Goal: Task Accomplishment & Management: Use online tool/utility

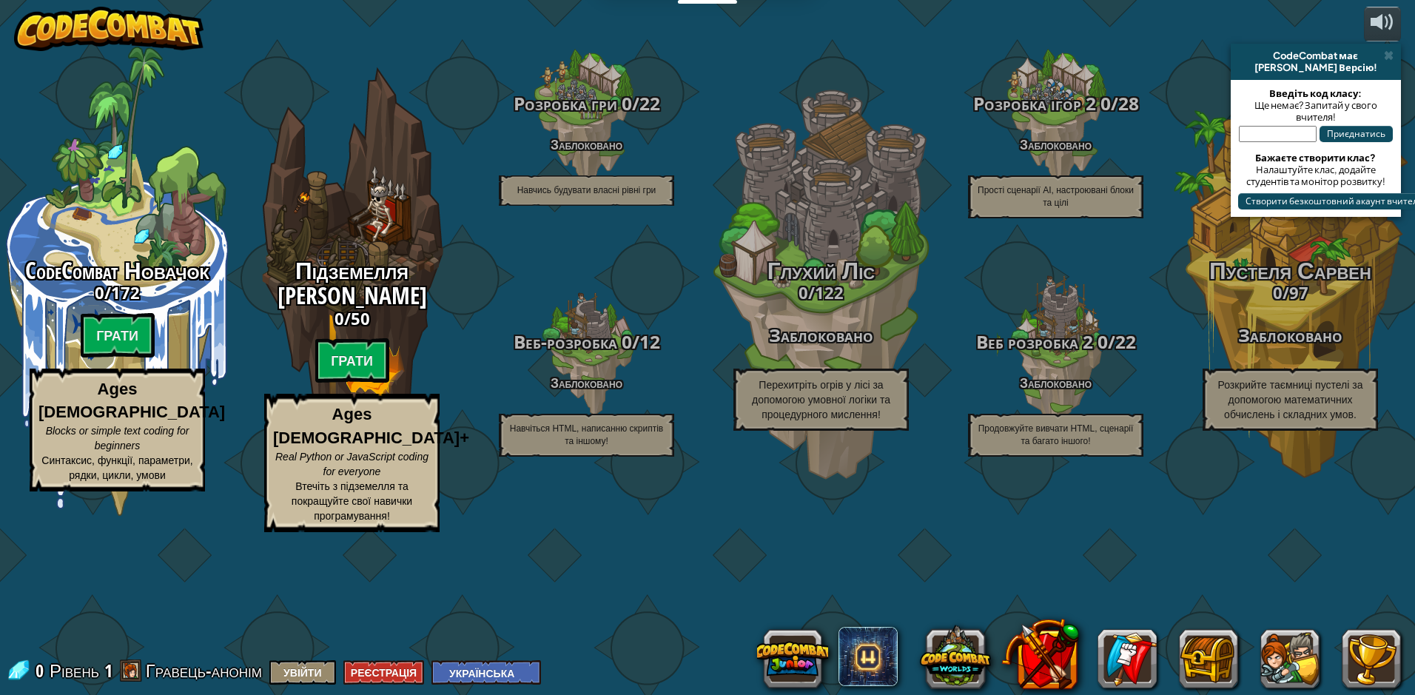
select select "uk"
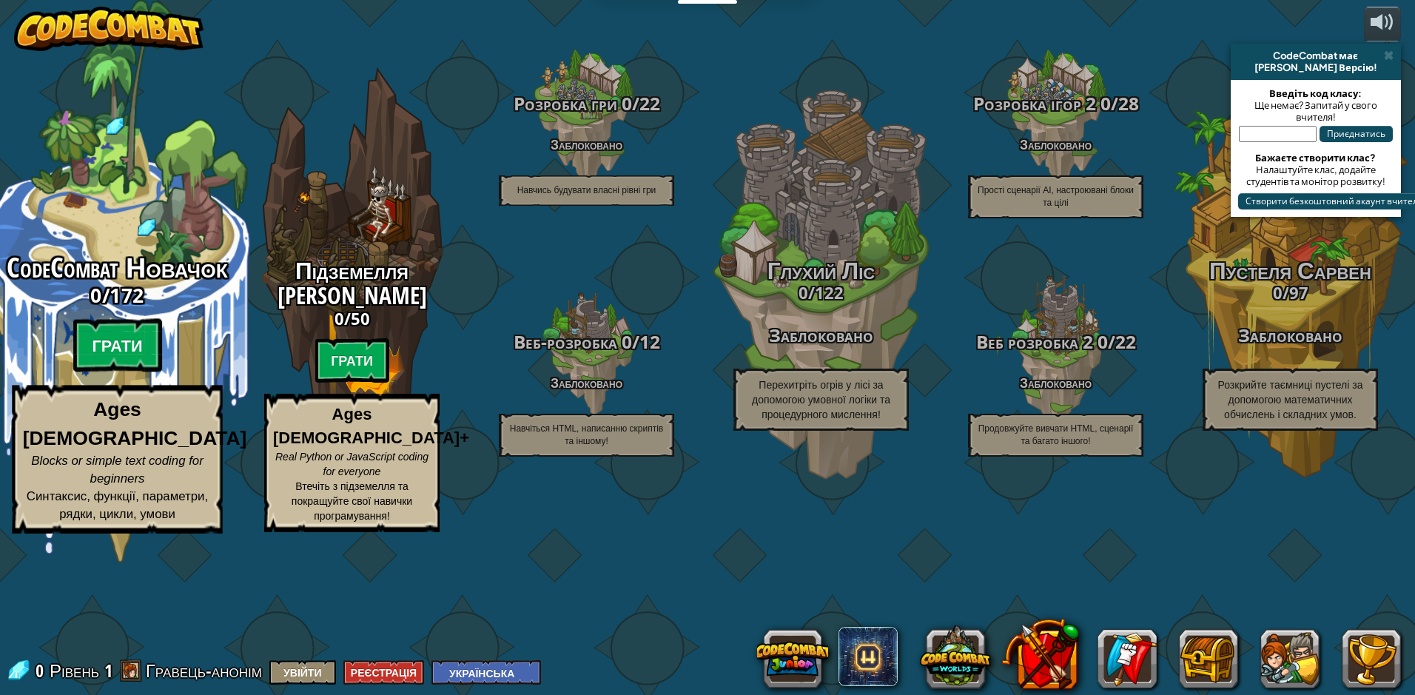
click at [115, 372] on btn "Грати" at bounding box center [117, 345] width 89 height 53
select select "uk"
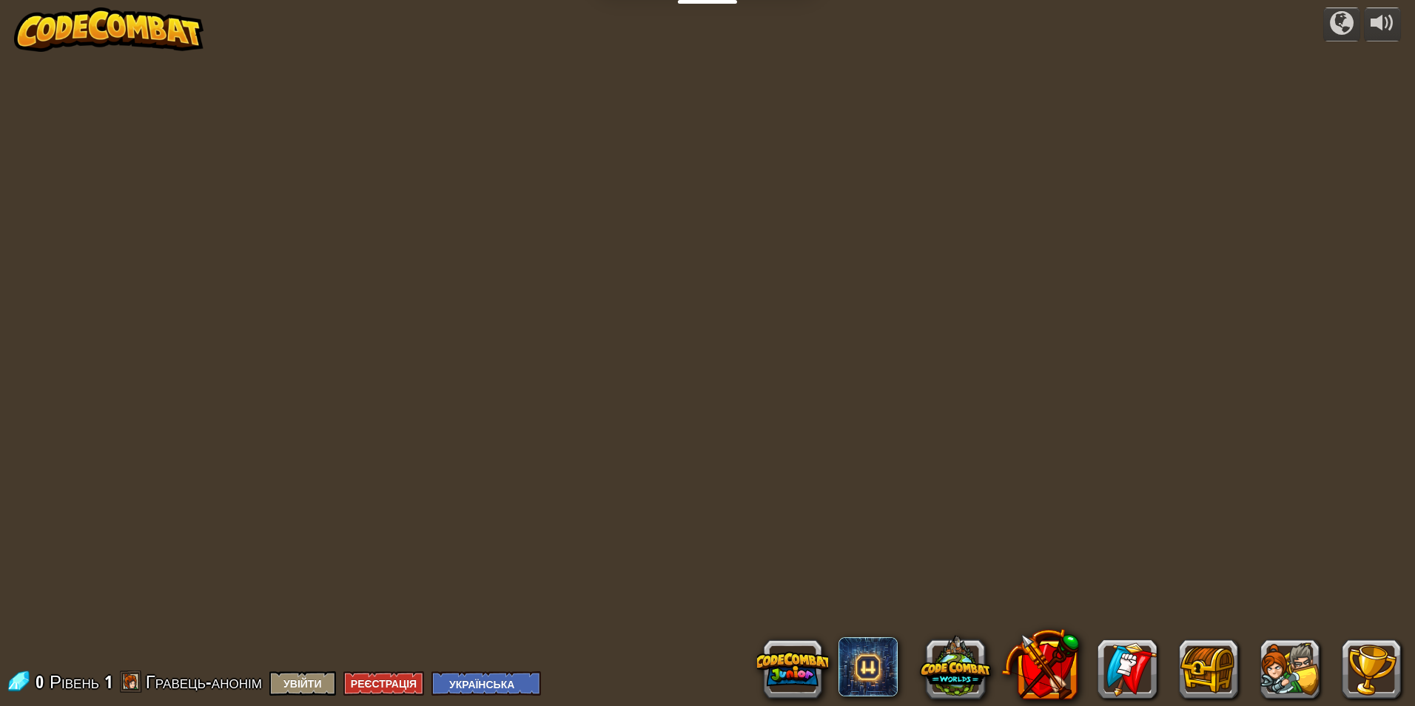
select select "uk"
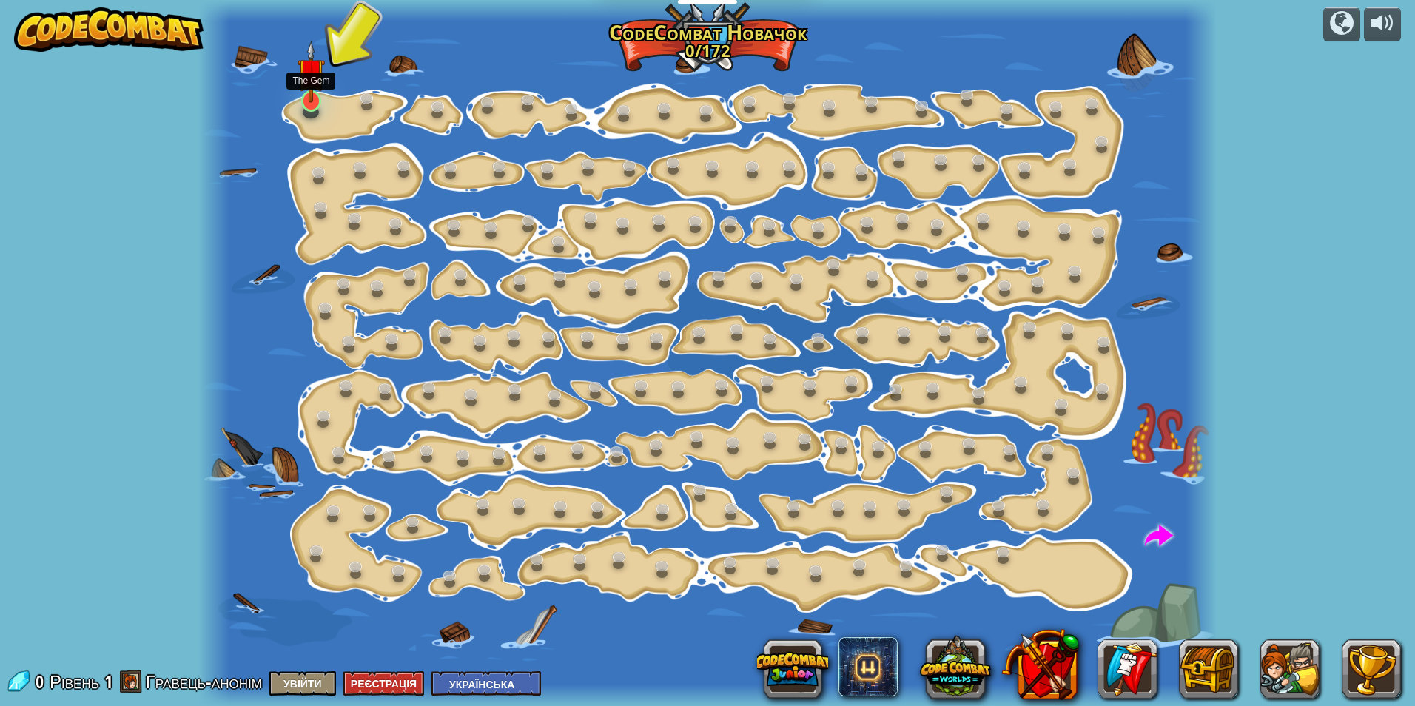
click at [313, 98] on img at bounding box center [310, 72] width 27 height 62
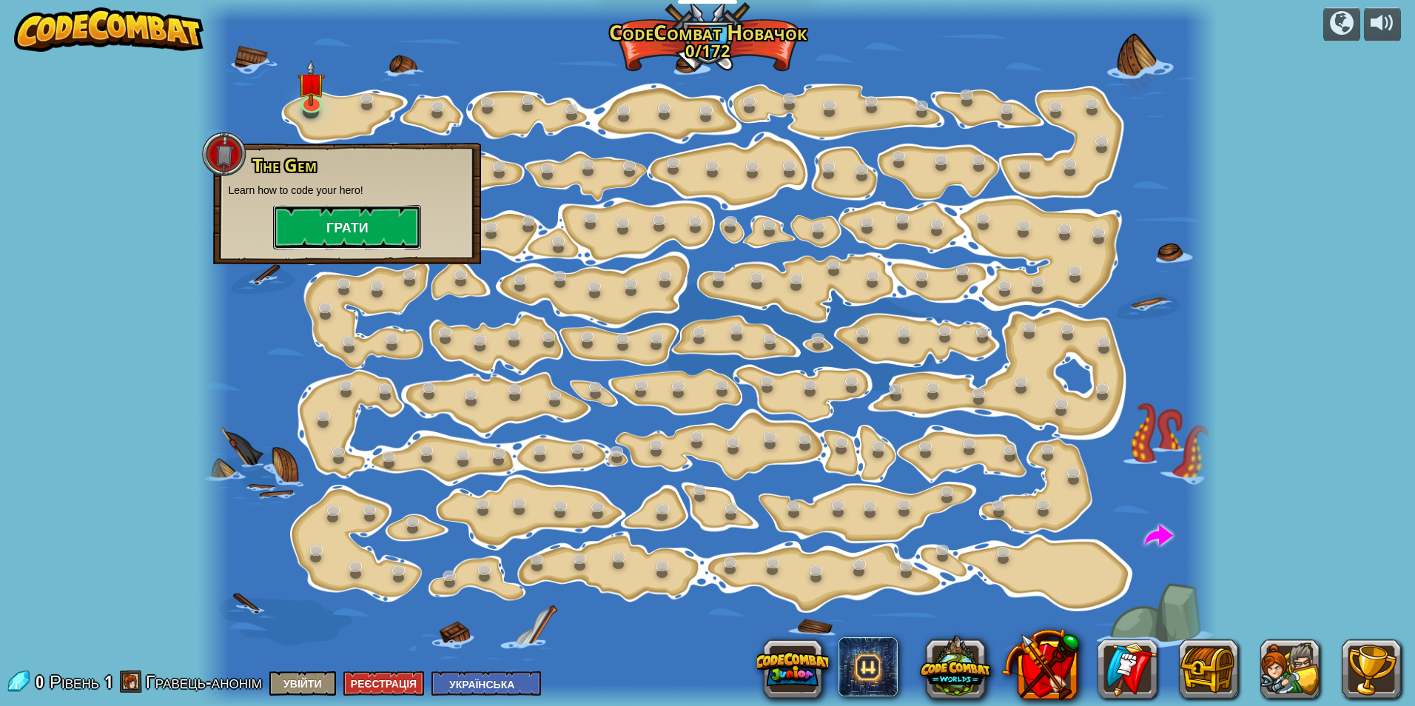
click at [329, 212] on button "Грати" at bounding box center [347, 227] width 148 height 44
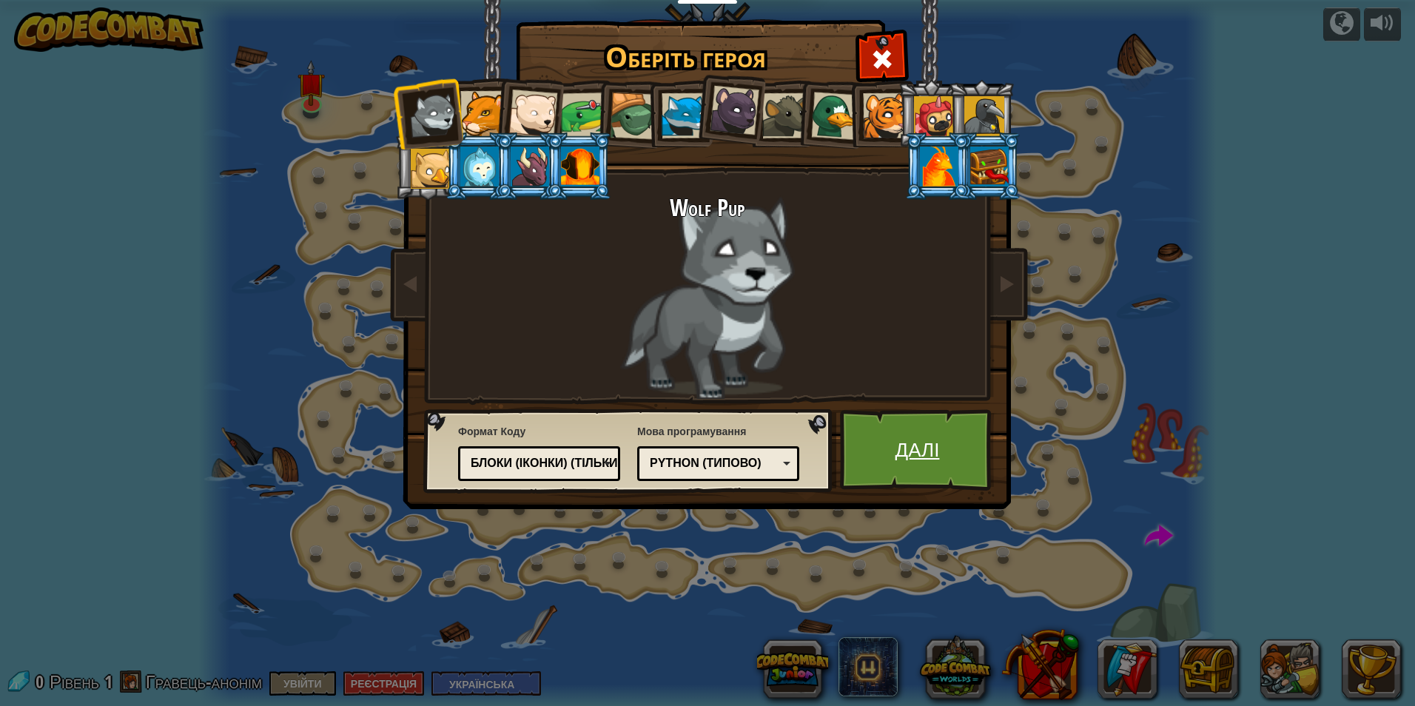
click at [904, 450] on link "Далі" at bounding box center [917, 449] width 155 height 81
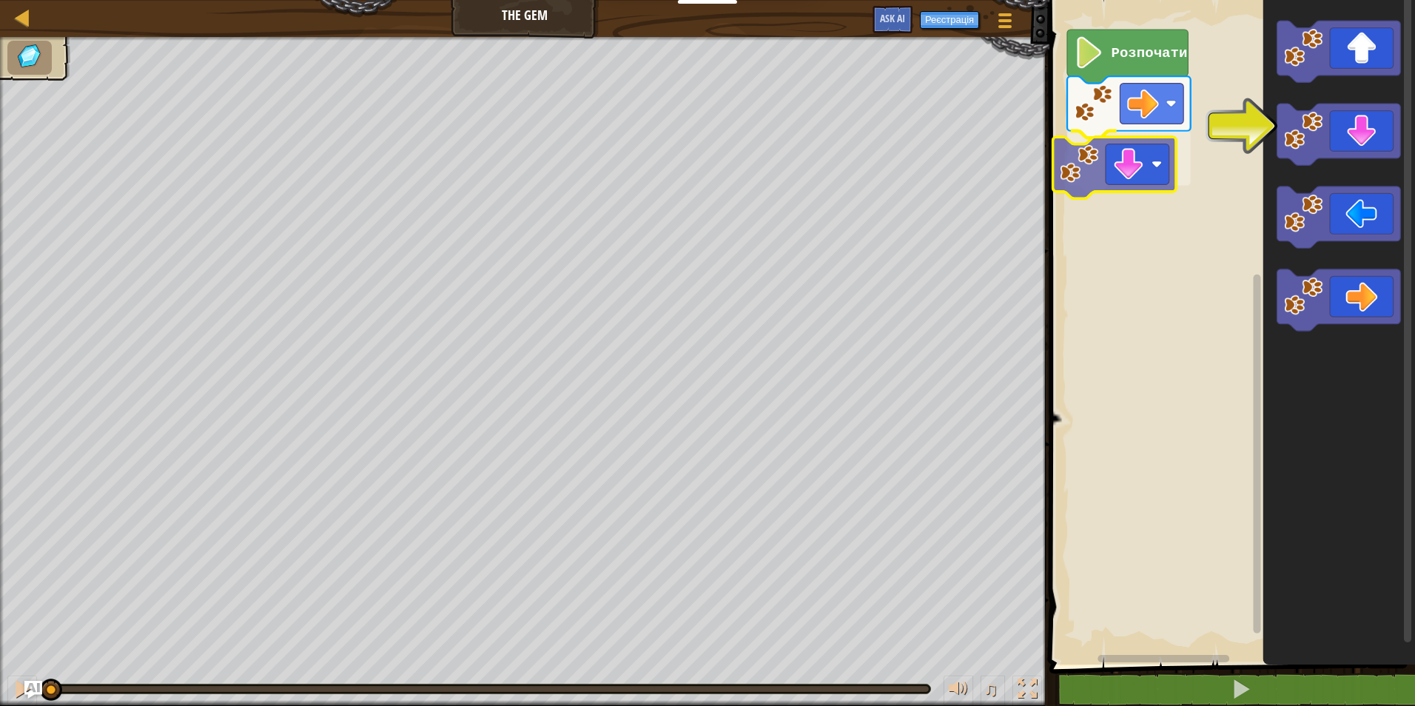
click at [1081, 167] on div "Розпочати" at bounding box center [1230, 329] width 370 height 672
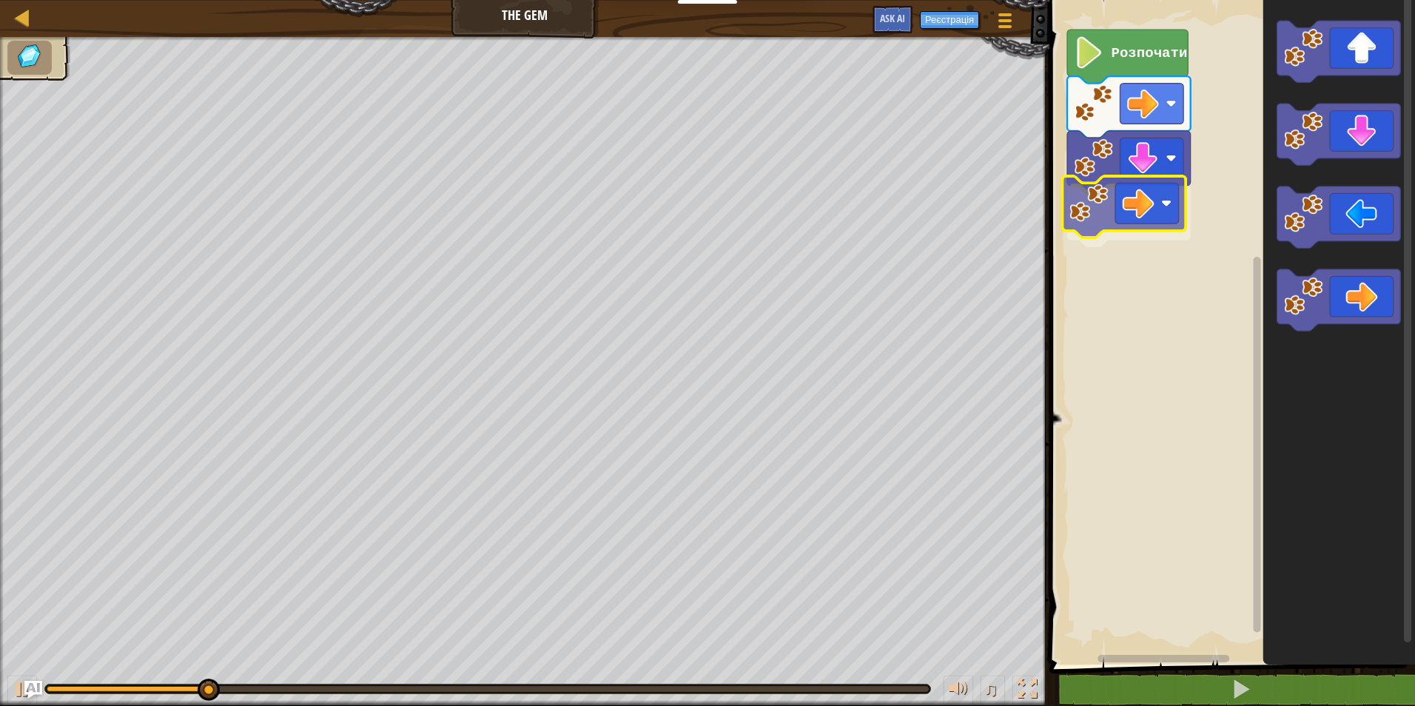
click at [1097, 205] on div "Розпочати" at bounding box center [1230, 329] width 370 height 672
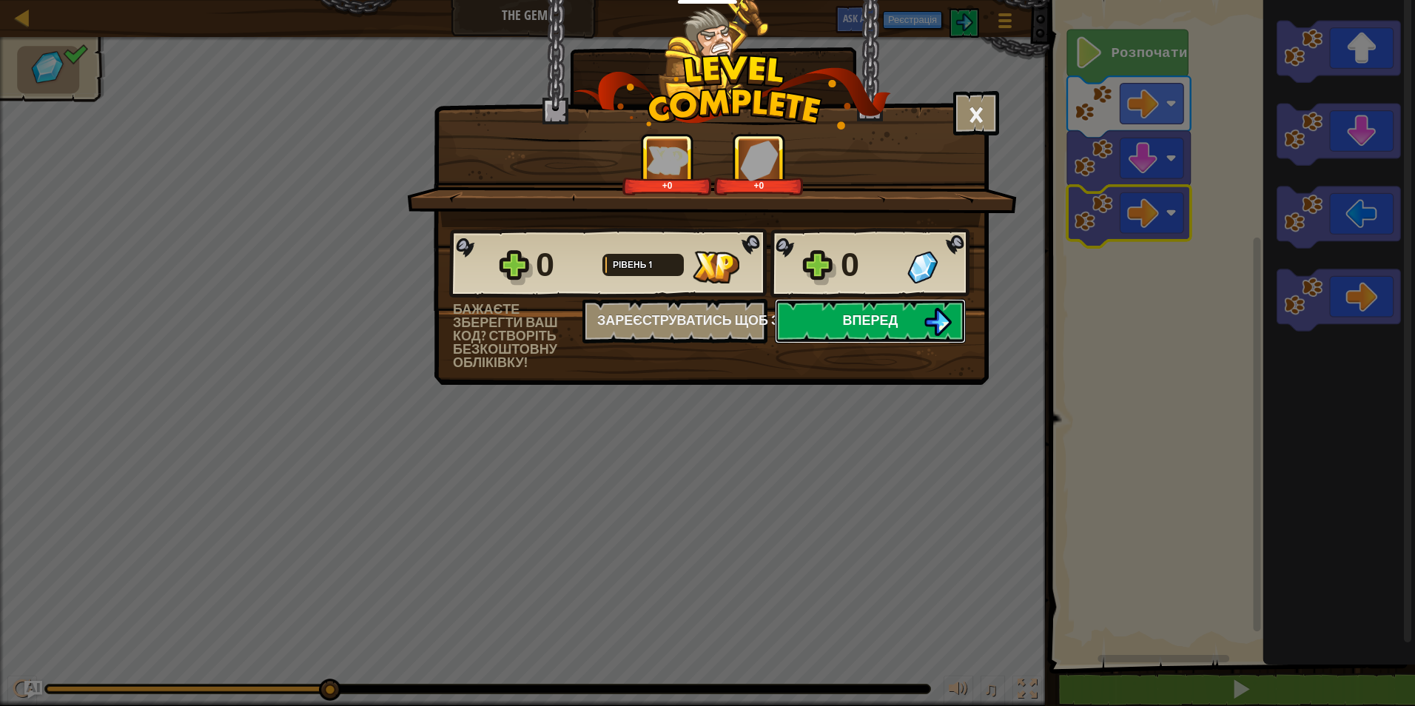
click at [855, 319] on span "Вперед" at bounding box center [871, 320] width 56 height 19
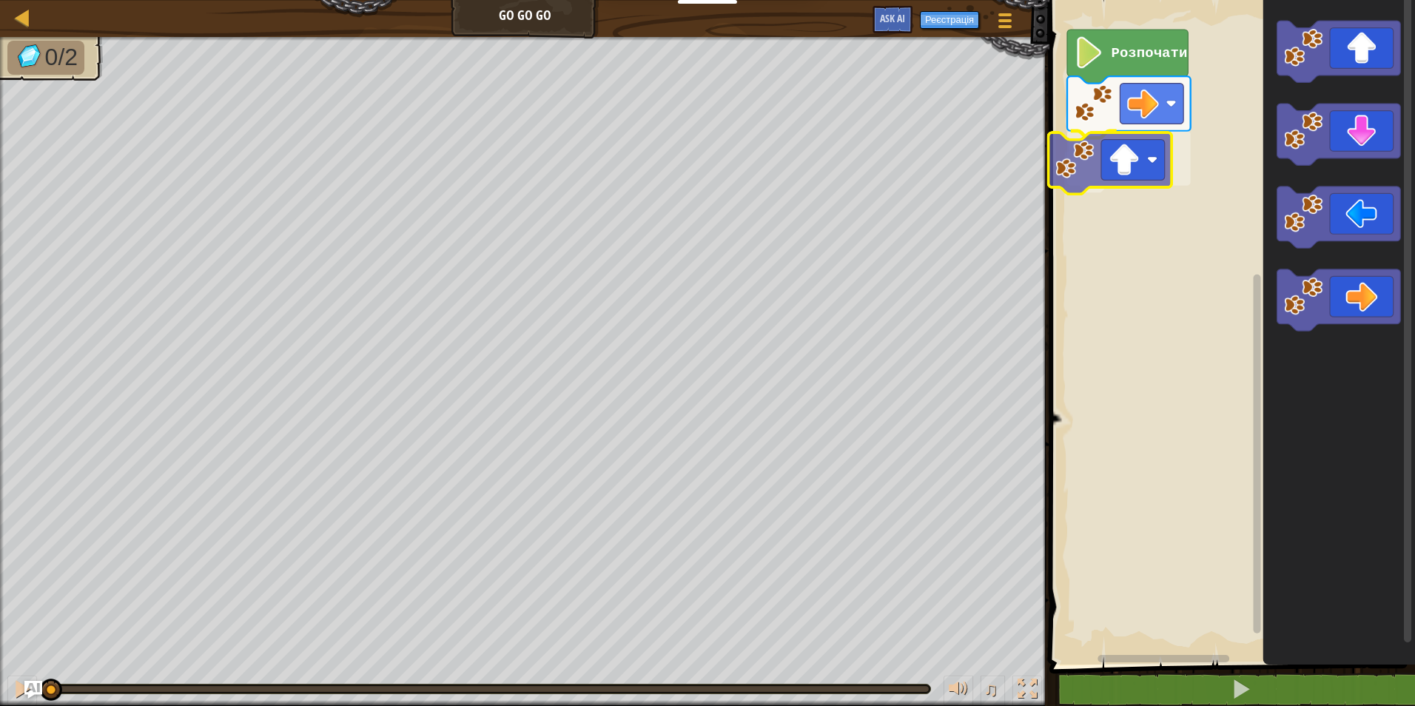
click at [1114, 167] on div "Розпочати" at bounding box center [1230, 329] width 370 height 672
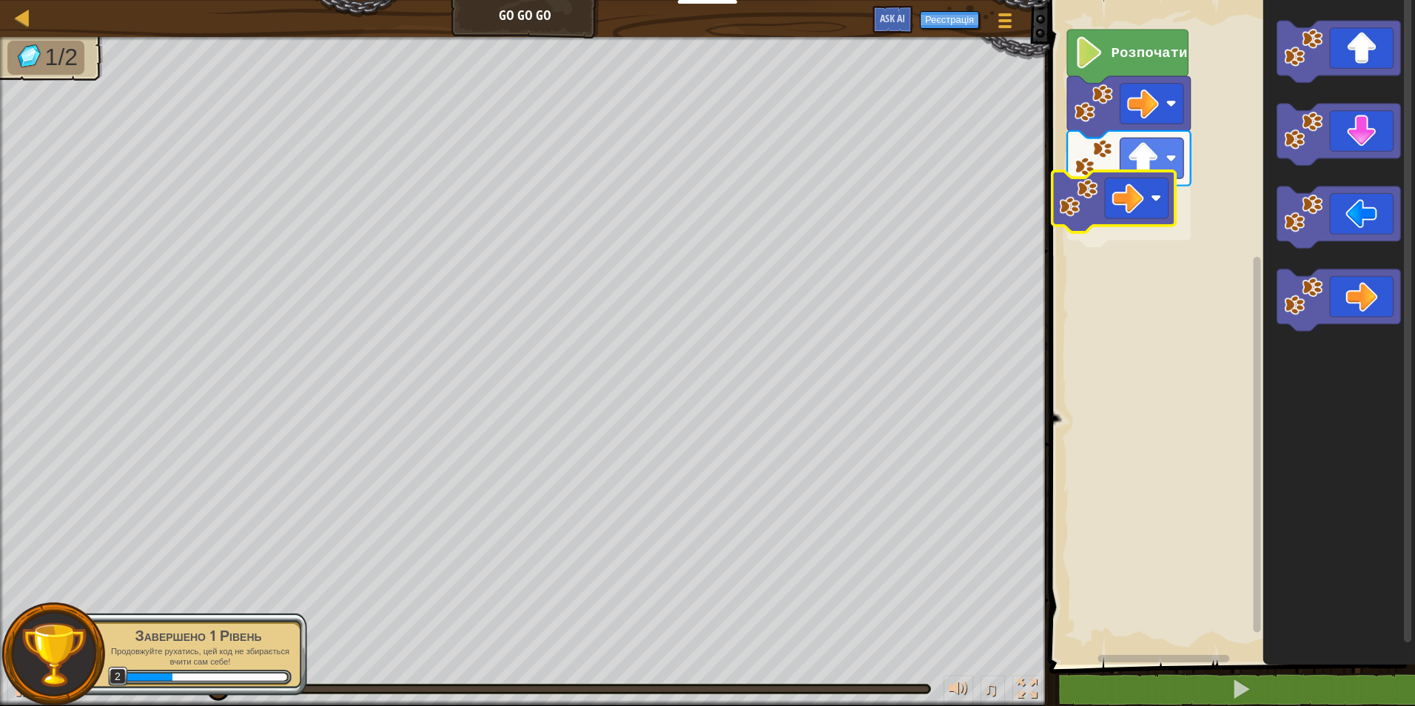
click at [1109, 203] on div "Розпочати" at bounding box center [1230, 329] width 370 height 672
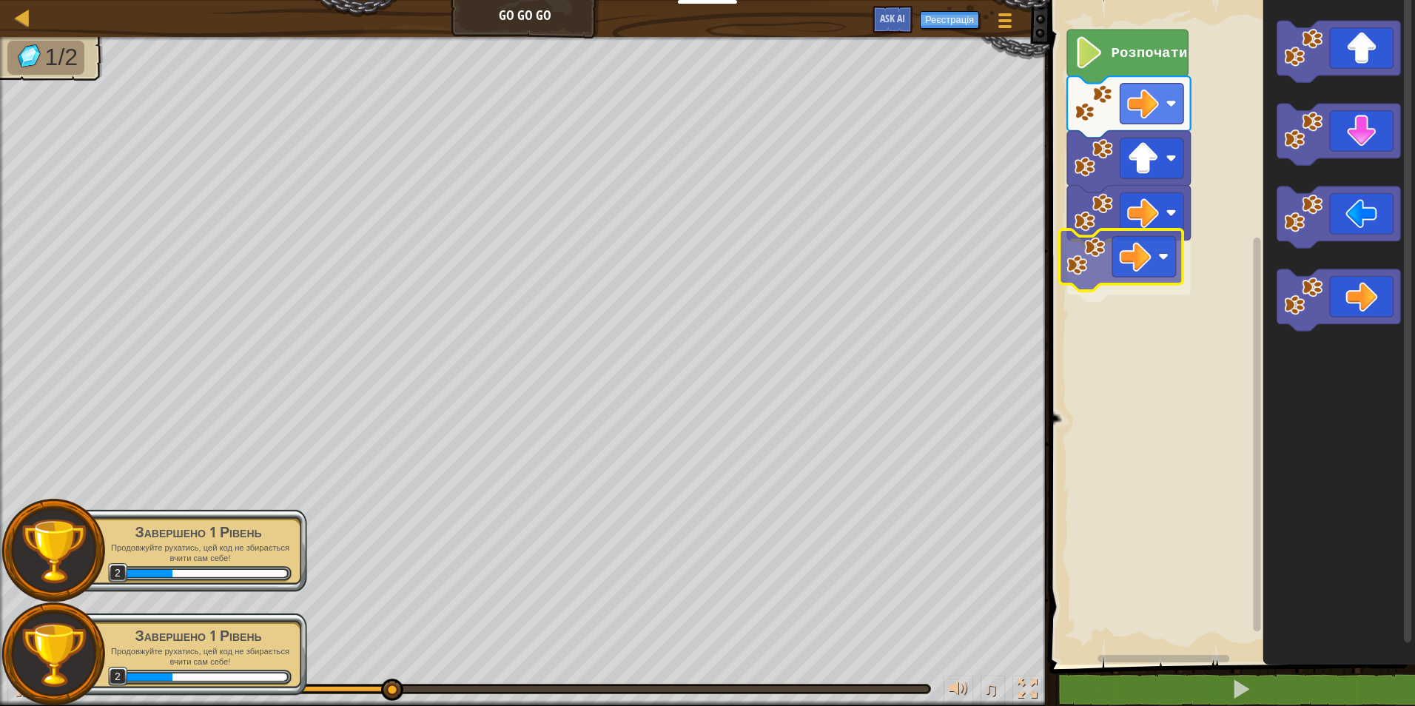
click at [1112, 248] on div "Розпочати" at bounding box center [1230, 329] width 370 height 672
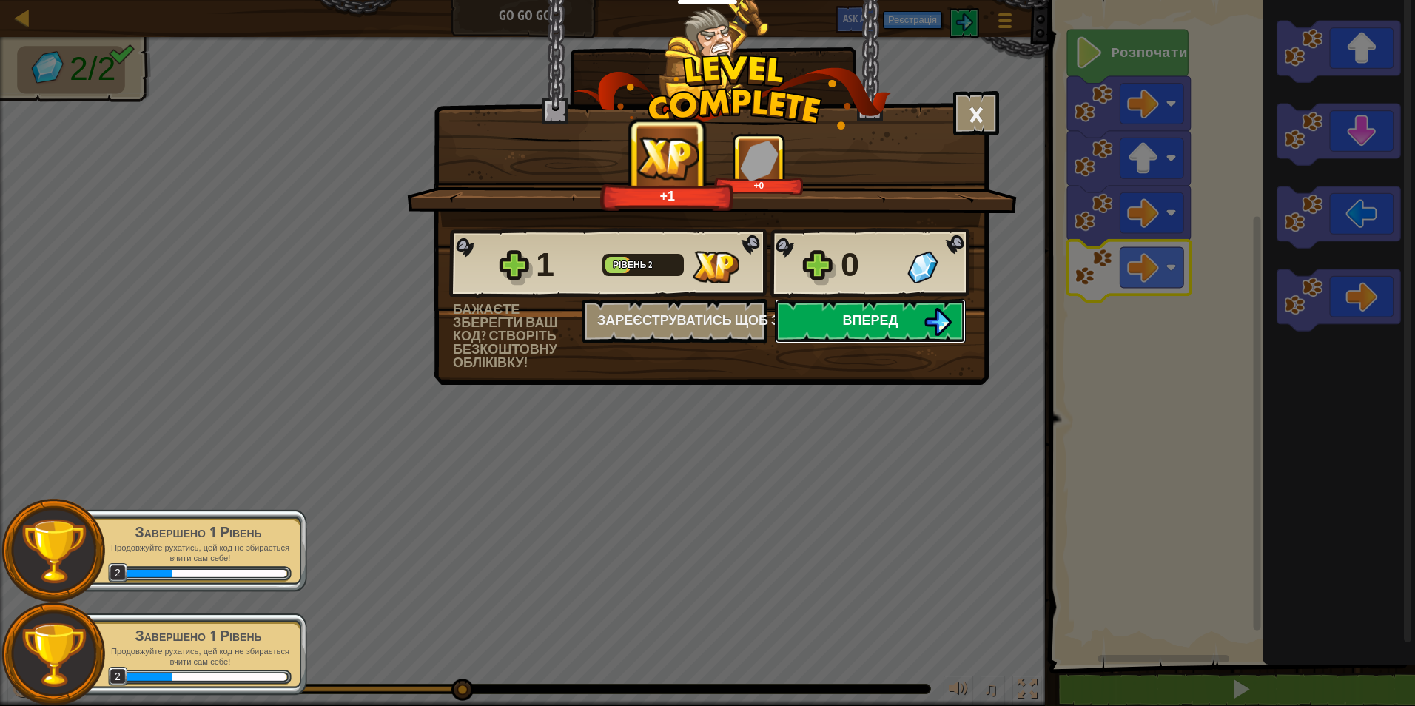
click at [920, 309] on button "Вперед" at bounding box center [870, 321] width 191 height 44
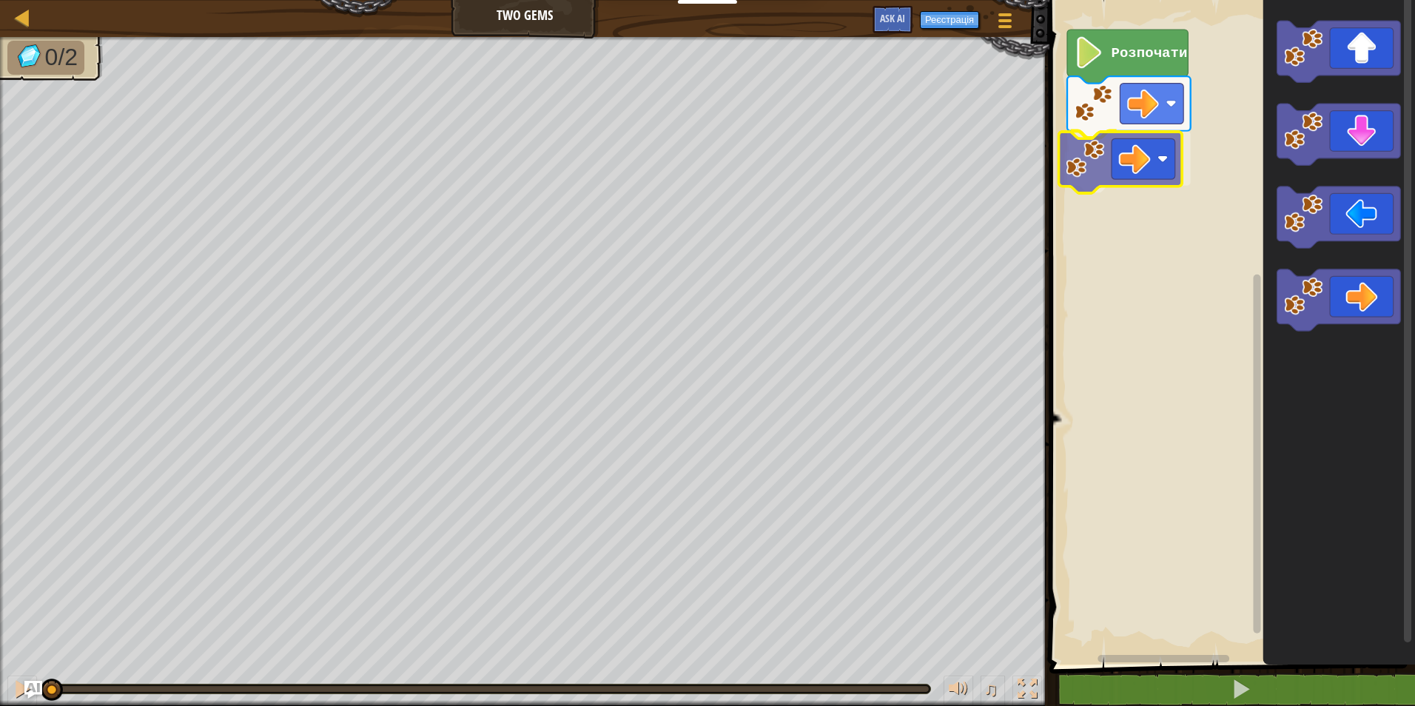
click at [1108, 154] on div "Розпочати" at bounding box center [1230, 329] width 370 height 672
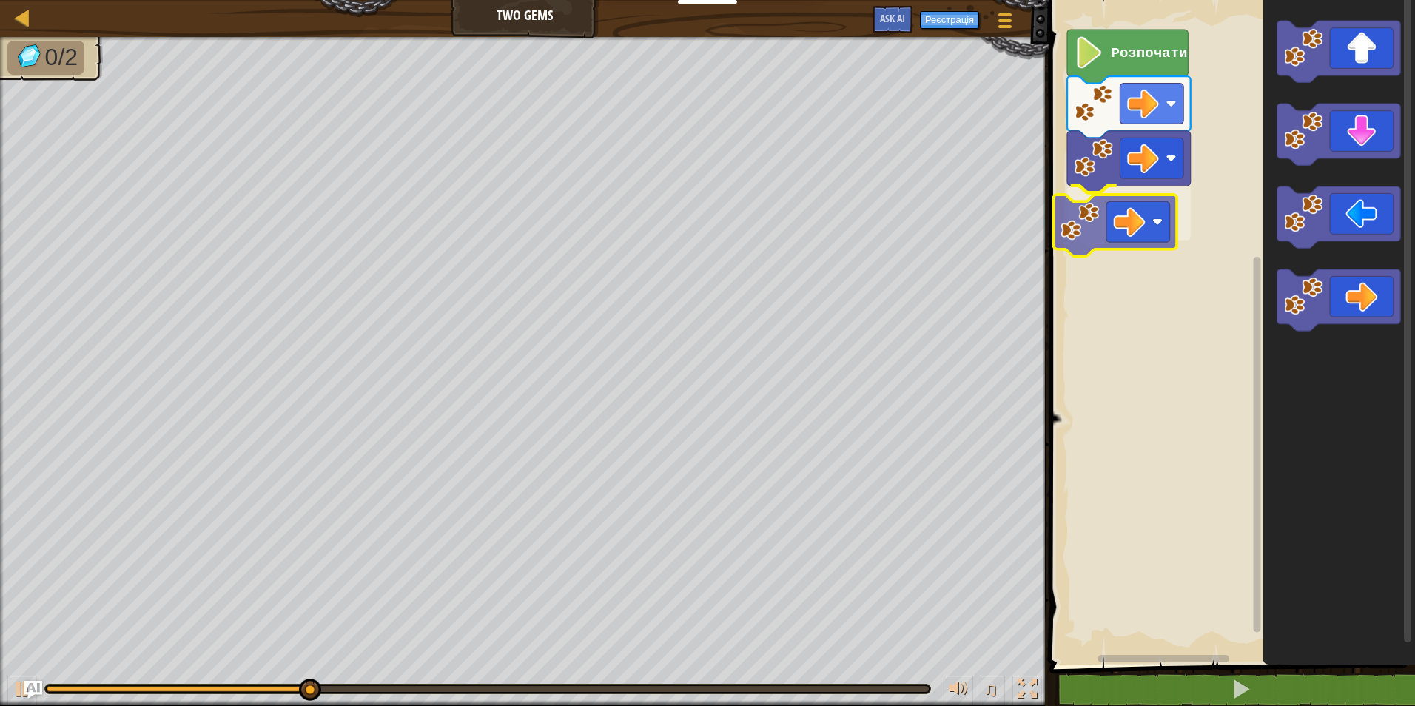
click at [1106, 203] on div "Розпочати" at bounding box center [1230, 329] width 370 height 672
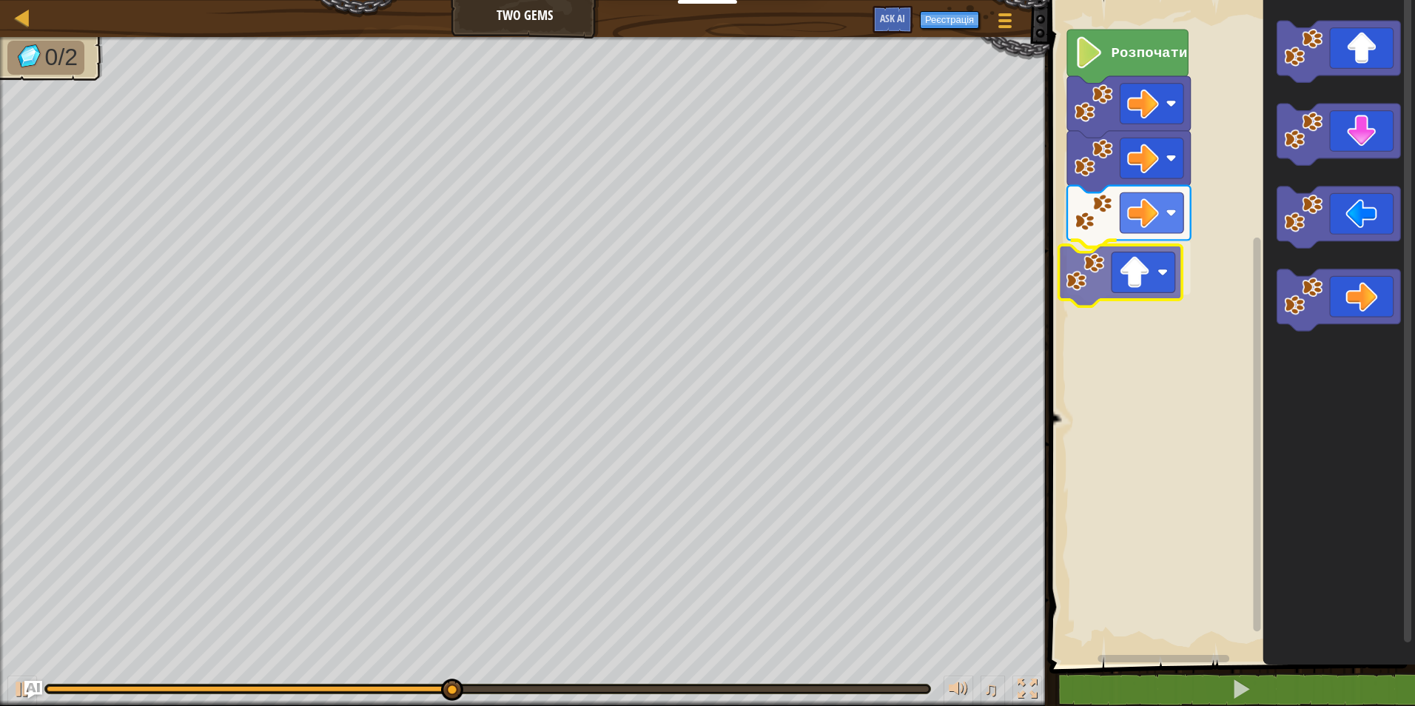
click at [1103, 288] on div "Розпочати" at bounding box center [1230, 329] width 370 height 672
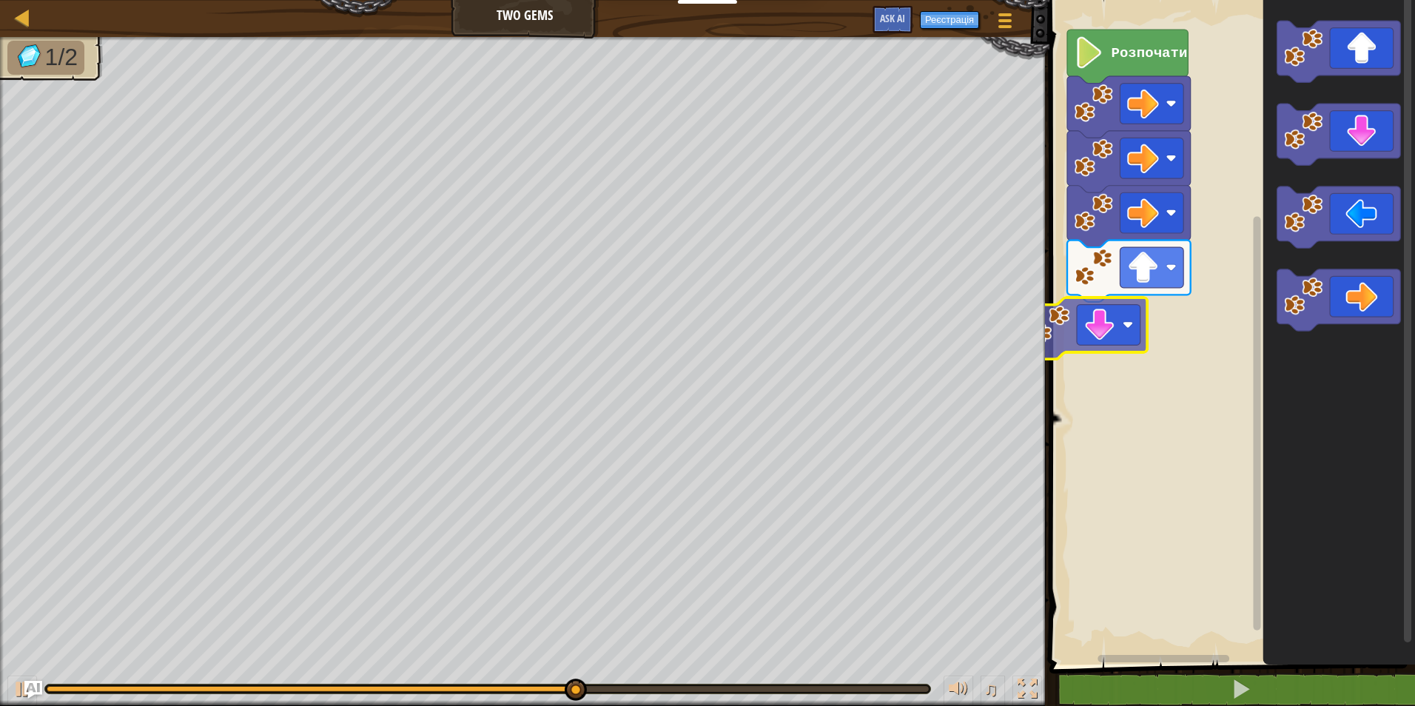
click at [1079, 334] on div "Розпочати" at bounding box center [1230, 329] width 370 height 672
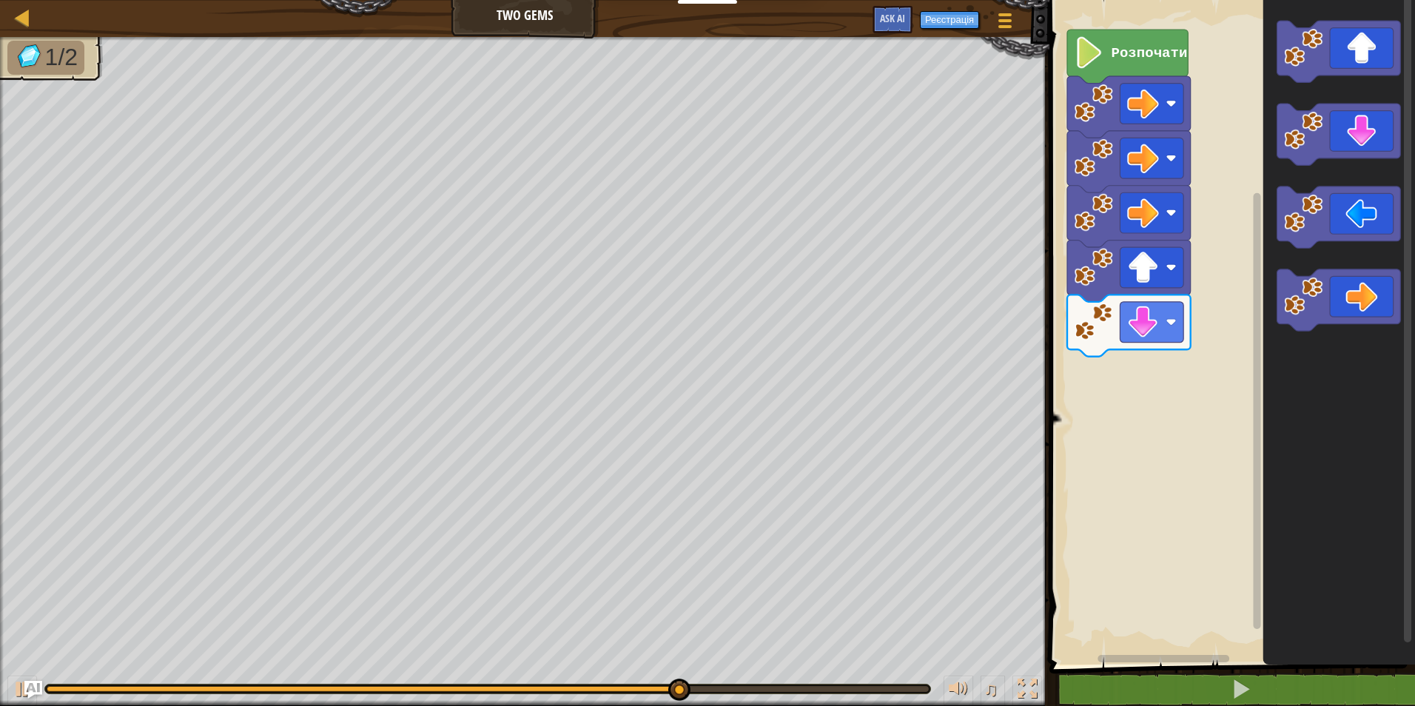
click at [1115, 363] on div "Розпочати" at bounding box center [1230, 329] width 370 height 672
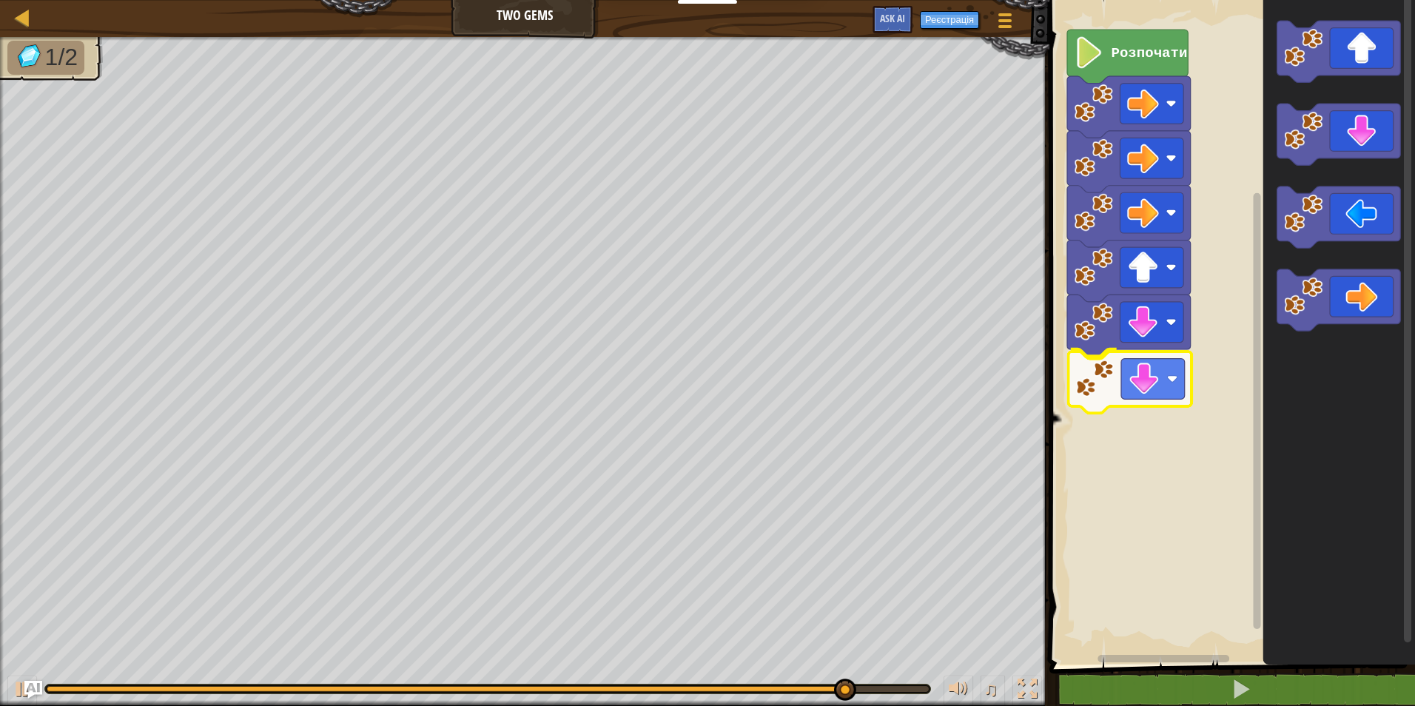
click at [1106, 390] on div "Розпочати" at bounding box center [1230, 329] width 370 height 672
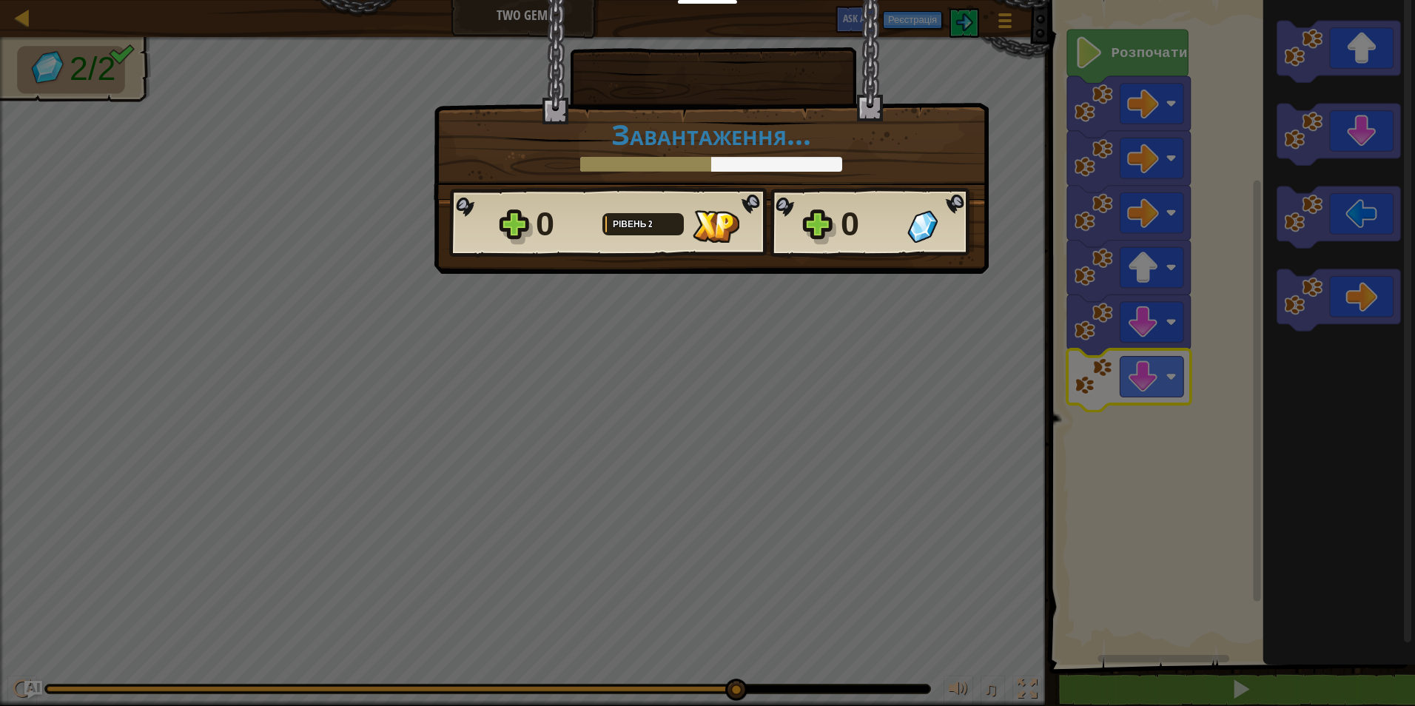
drag, startPoint x: 586, startPoint y: 380, endPoint x: 594, endPoint y: 359, distance: 23.0
click at [591, 371] on div "× Наскільки цікавим був цей рівень? Завантаження... Reticulating Splines... Зав…" at bounding box center [707, 353] width 1415 height 706
drag, startPoint x: 632, startPoint y: 303, endPoint x: 590, endPoint y: 328, distance: 48.7
click at [590, 328] on div "× Наскільки цікавим був цей рівень? Завантаження... Reticulating Splines... Зав…" at bounding box center [707, 353] width 1415 height 706
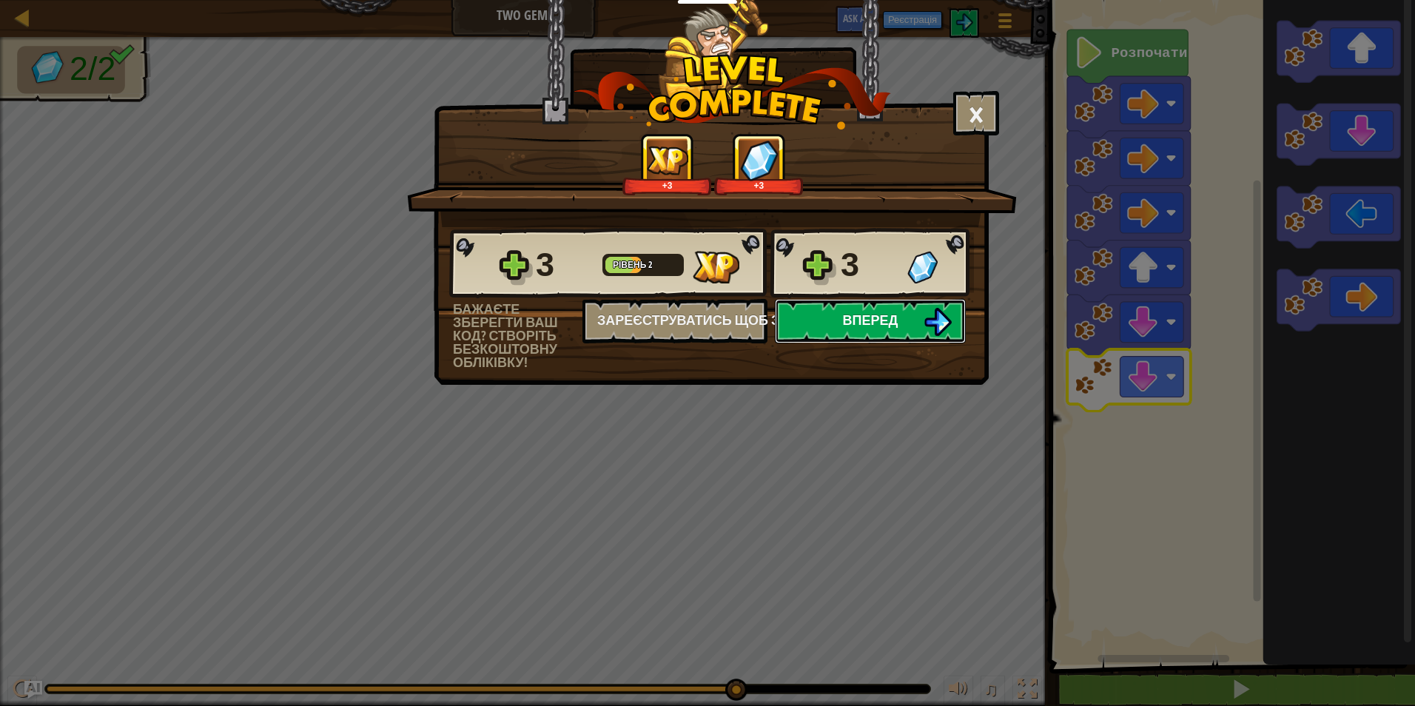
click at [919, 324] on button "Вперед" at bounding box center [870, 321] width 191 height 44
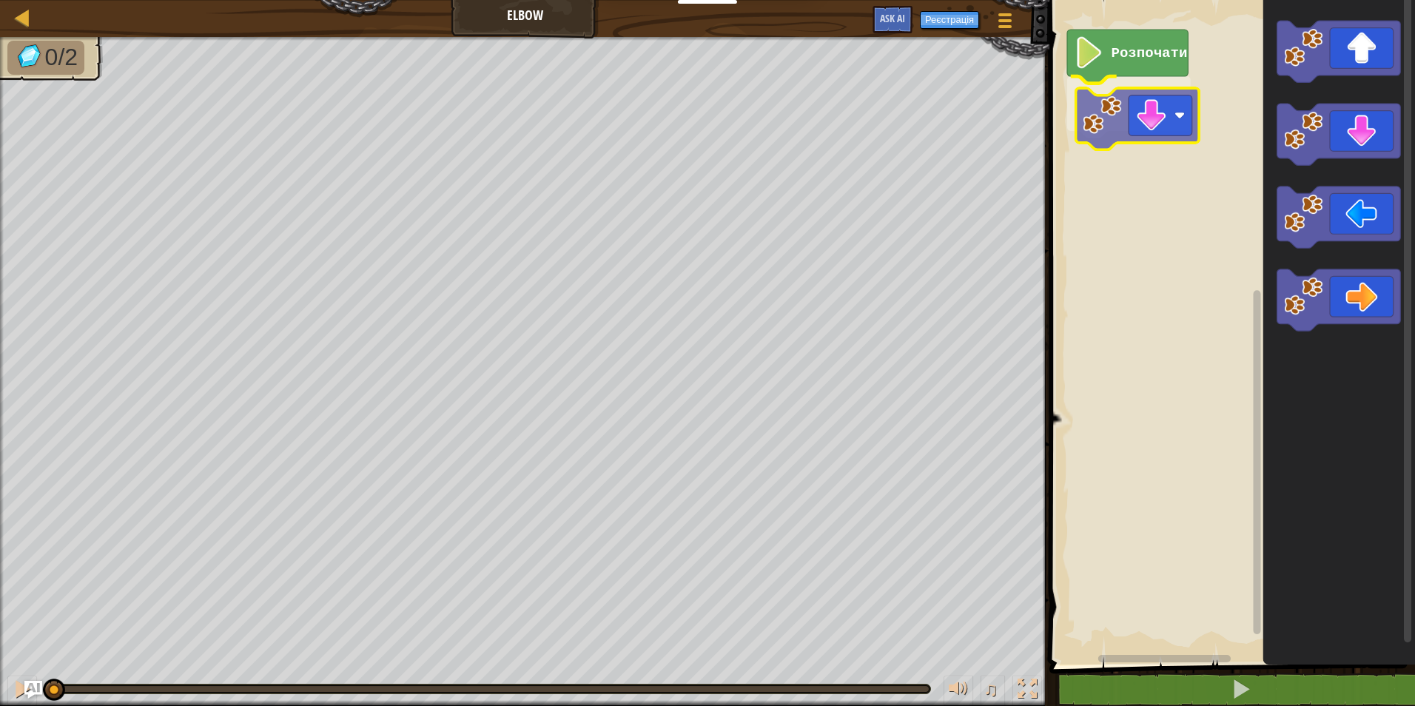
click at [1083, 128] on div "Розпочати" at bounding box center [1230, 329] width 370 height 672
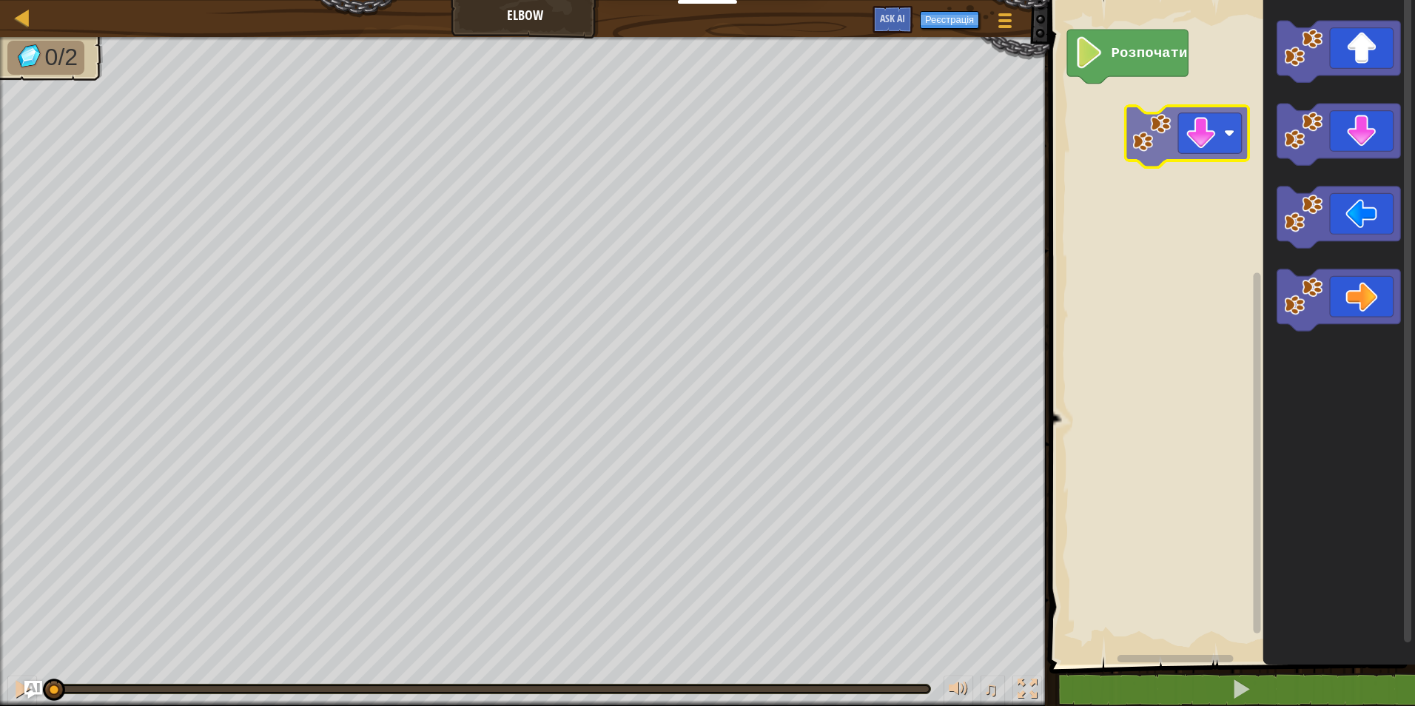
click at [1234, 141] on div "Розпочати" at bounding box center [1230, 329] width 370 height 672
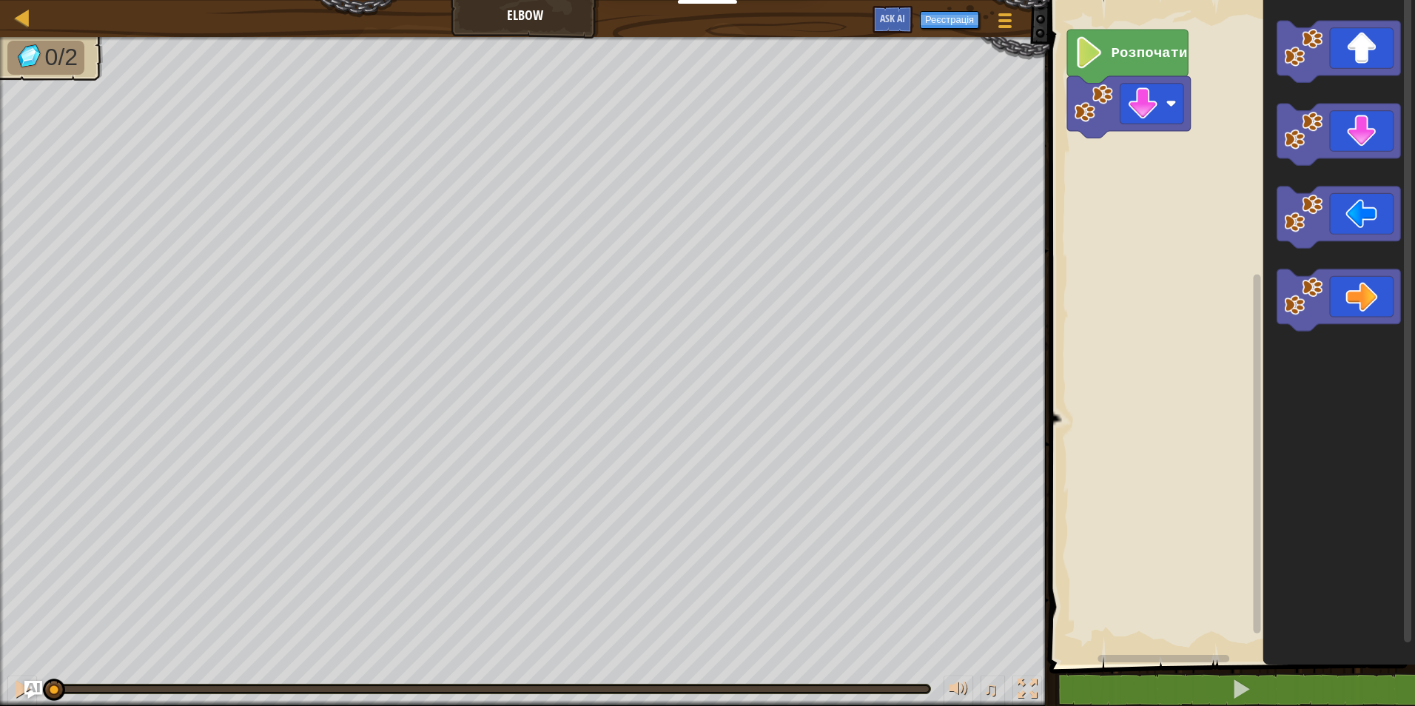
click at [1159, 132] on rect "Робоча область Blockly" at bounding box center [1230, 329] width 370 height 672
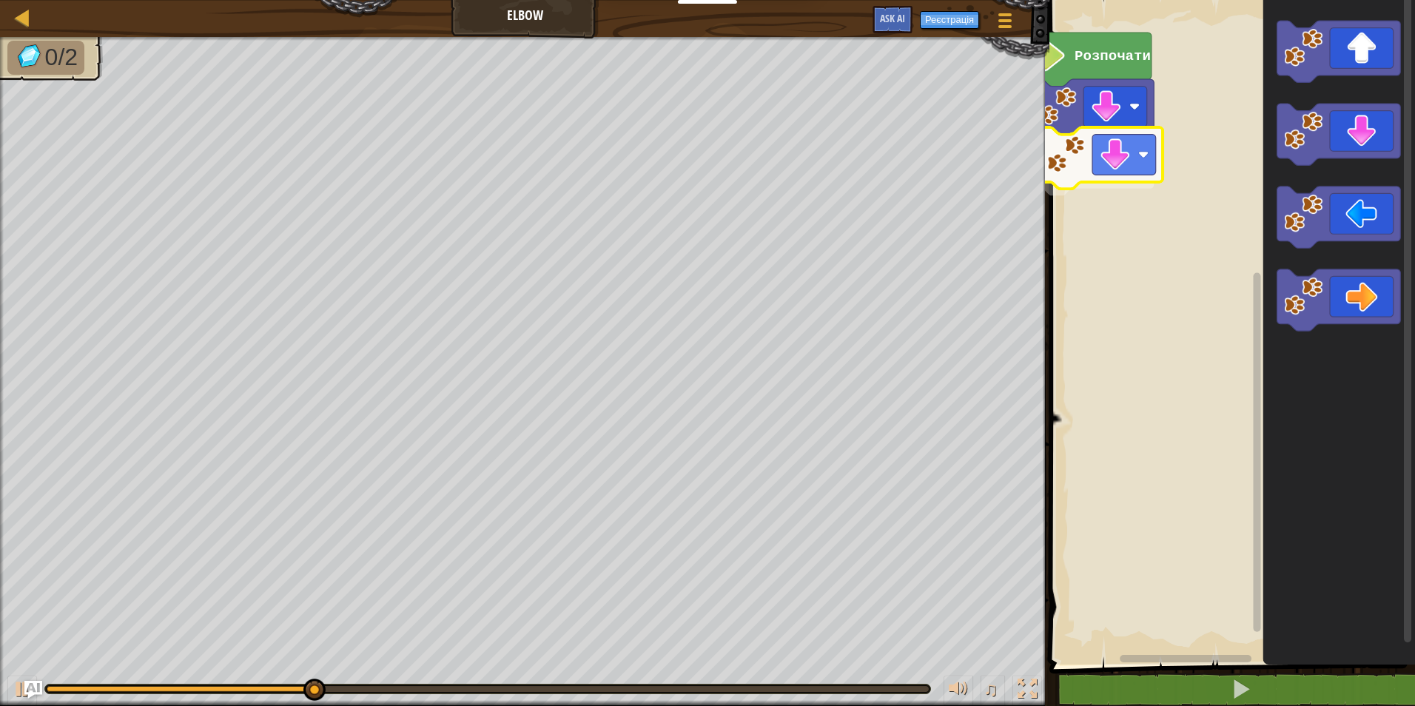
click at [1117, 166] on div "Розпочати" at bounding box center [1230, 329] width 370 height 672
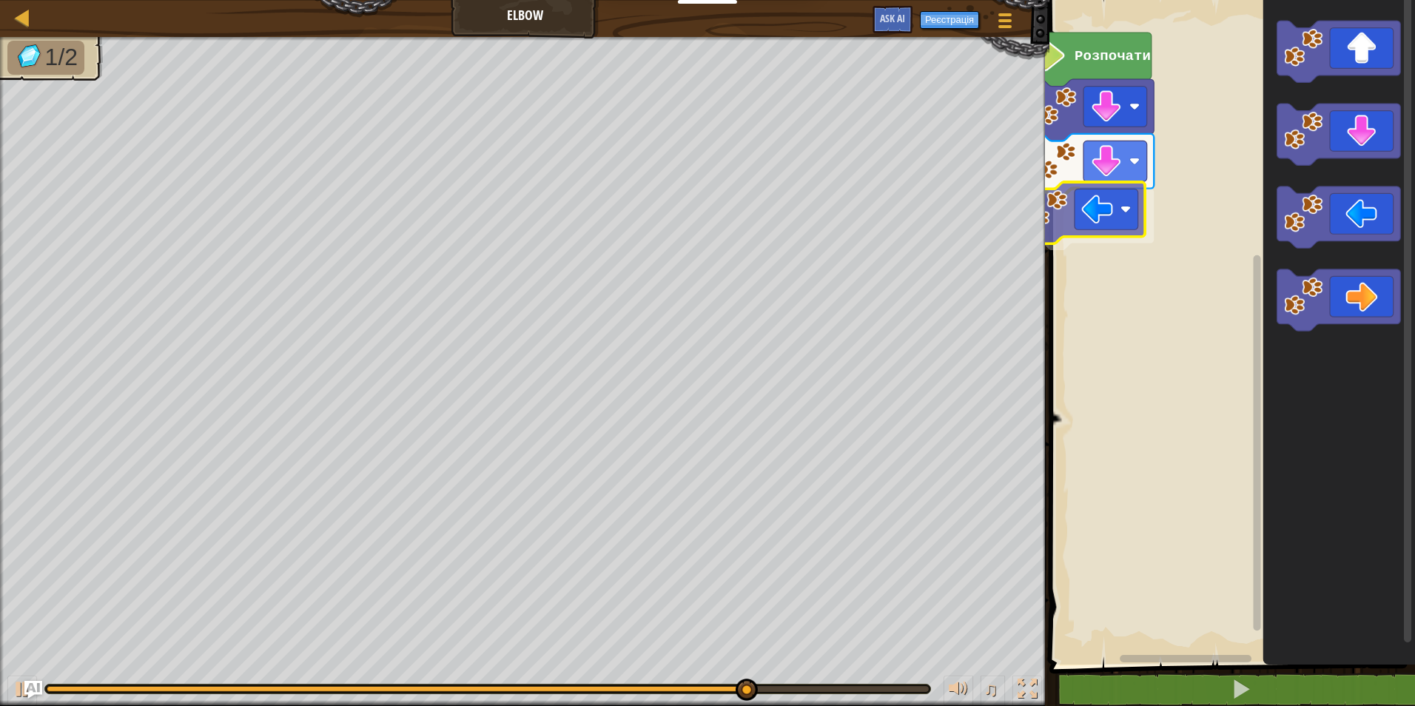
click at [1073, 217] on div "Розпочати" at bounding box center [1230, 329] width 370 height 672
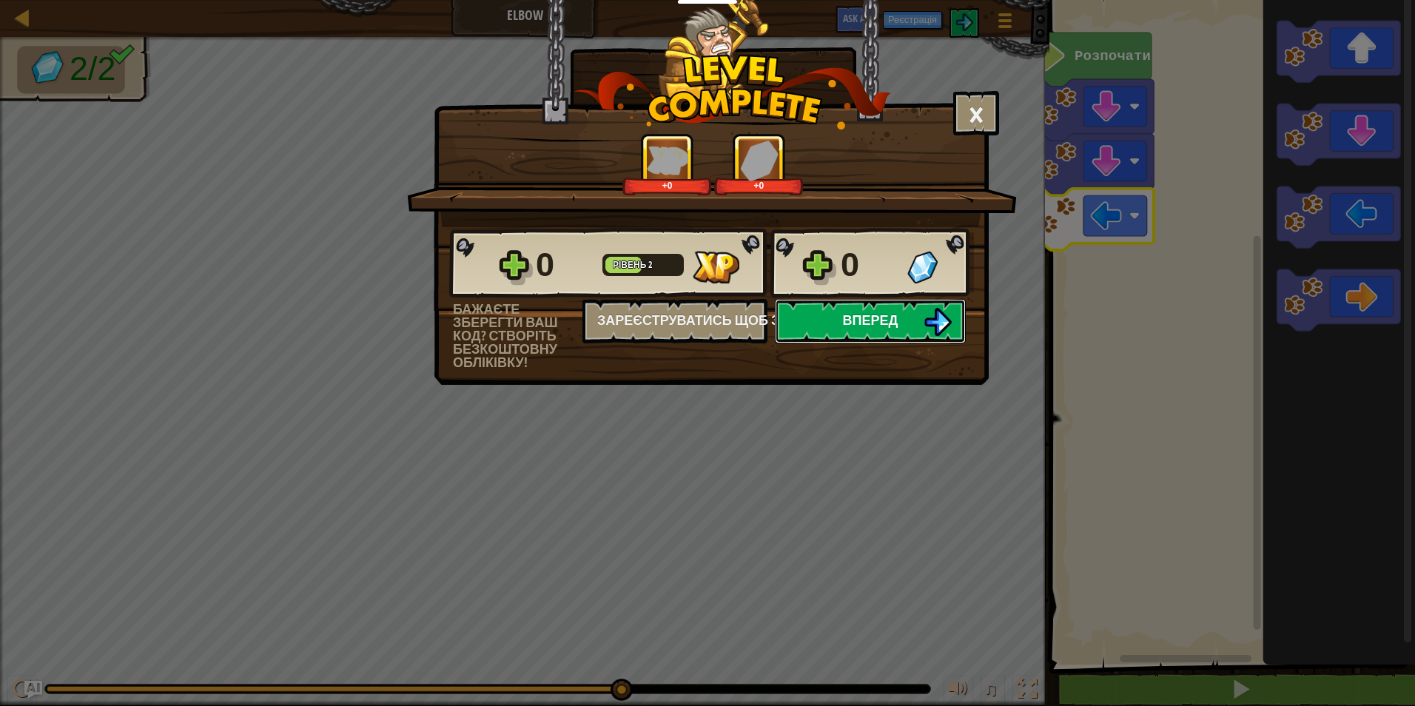
click at [845, 317] on span "Вперед" at bounding box center [871, 320] width 56 height 19
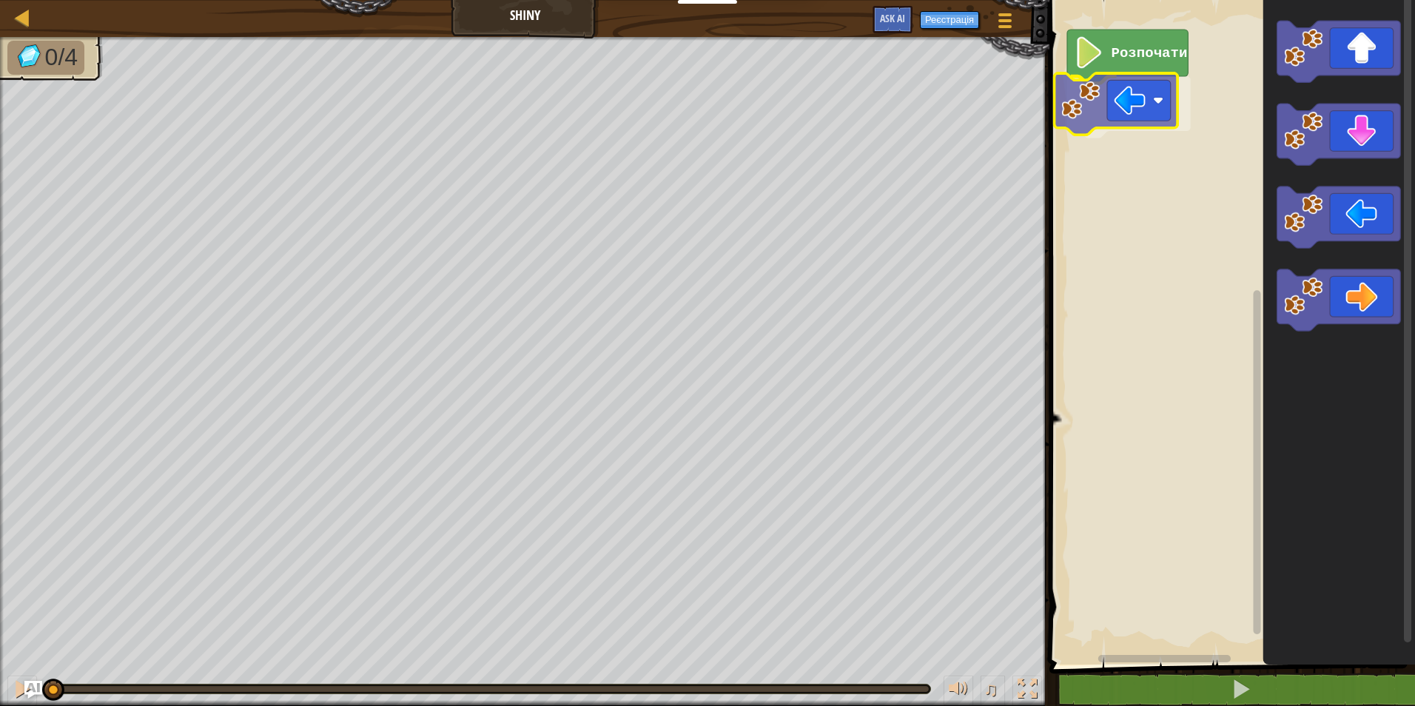
click at [1077, 122] on div "Розпочати" at bounding box center [1230, 329] width 370 height 672
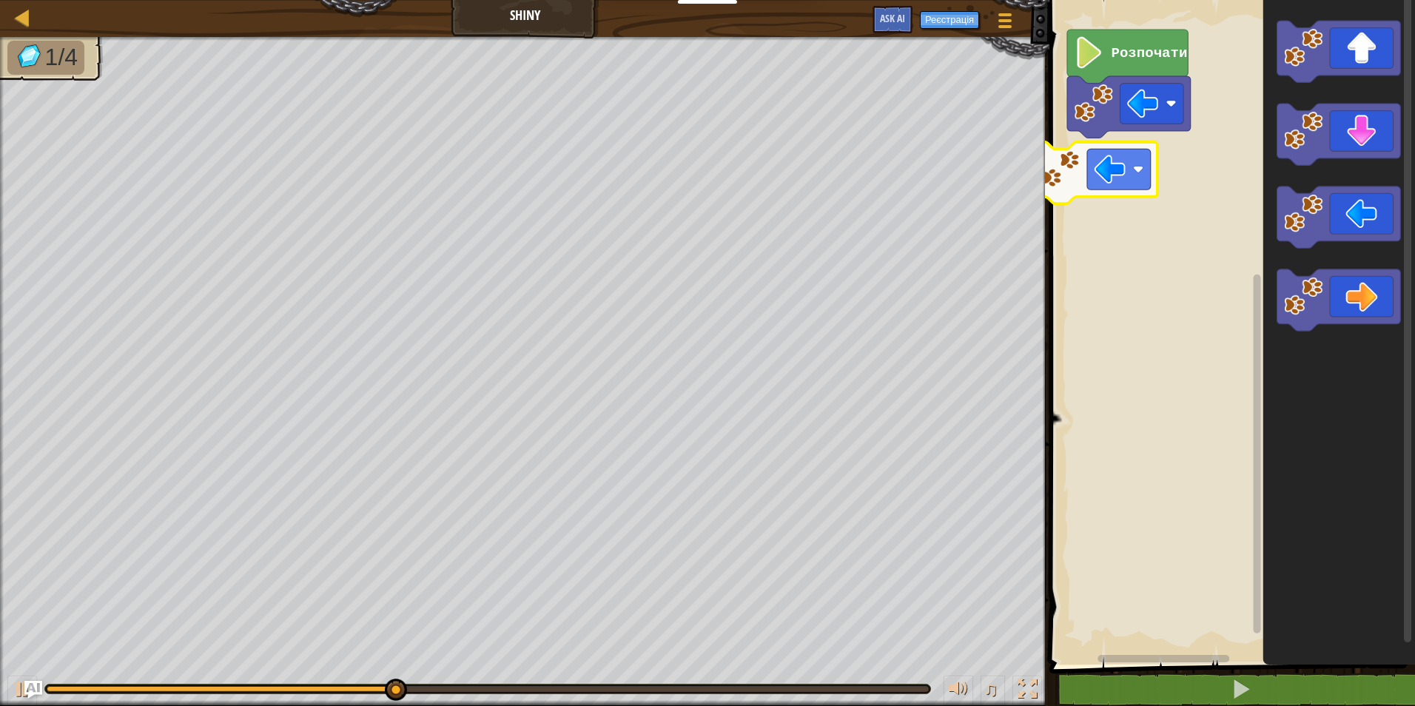
click at [1068, 165] on div "Розпочати" at bounding box center [1230, 329] width 370 height 672
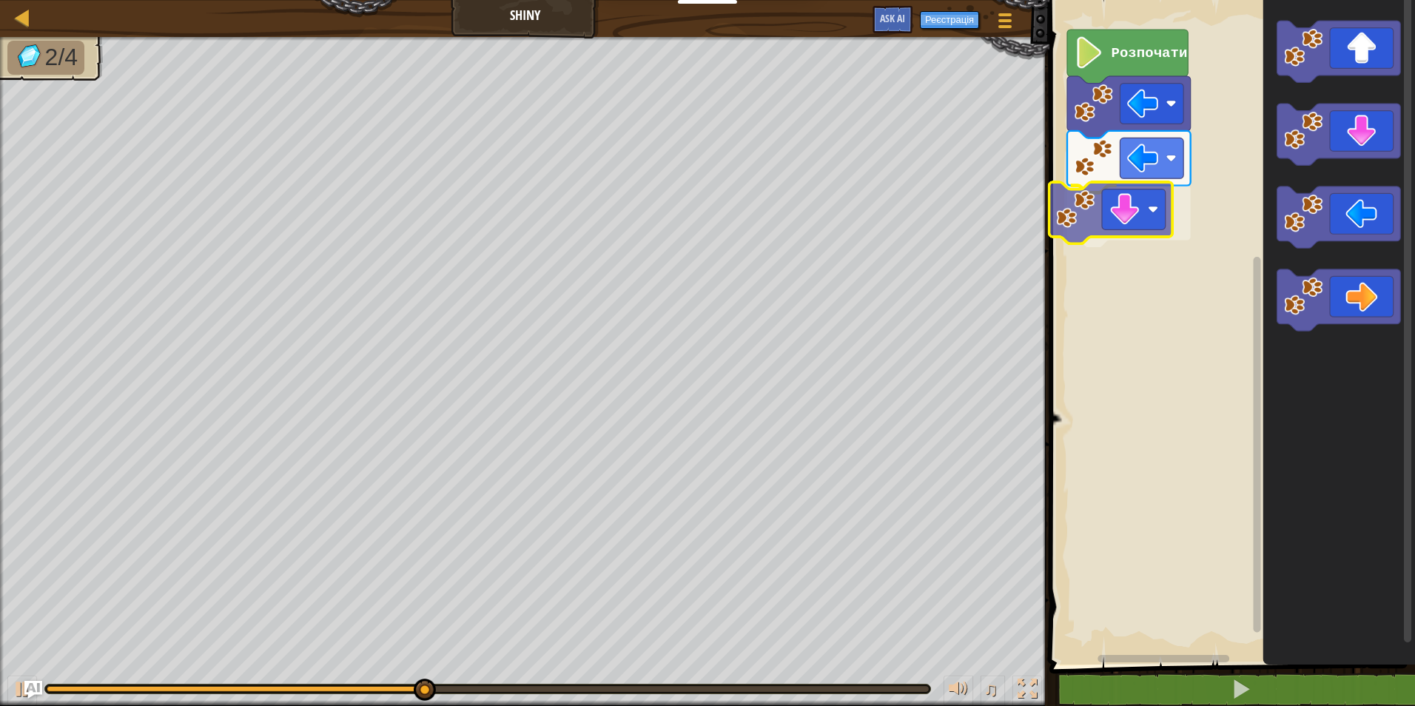
click at [1059, 221] on div "Розпочати" at bounding box center [1230, 329] width 370 height 672
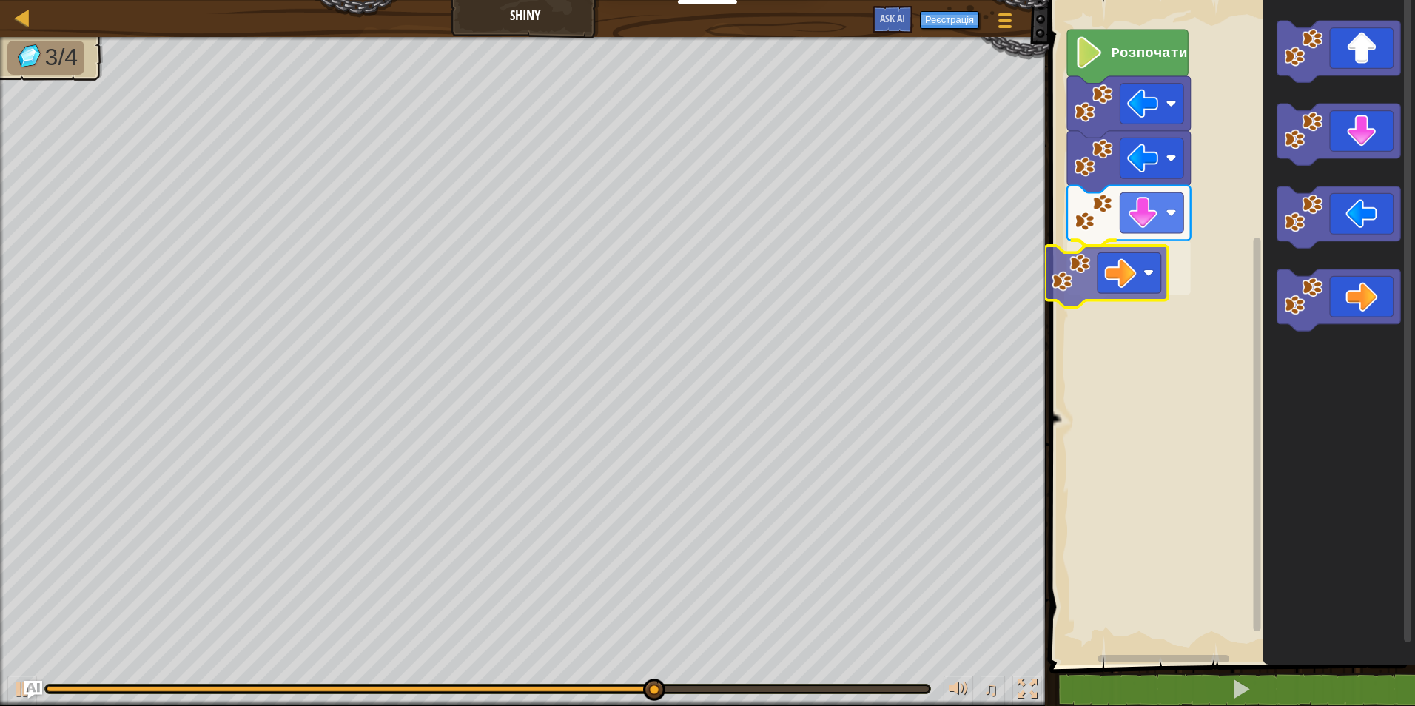
click at [1083, 257] on div "Розпочати" at bounding box center [1230, 329] width 370 height 672
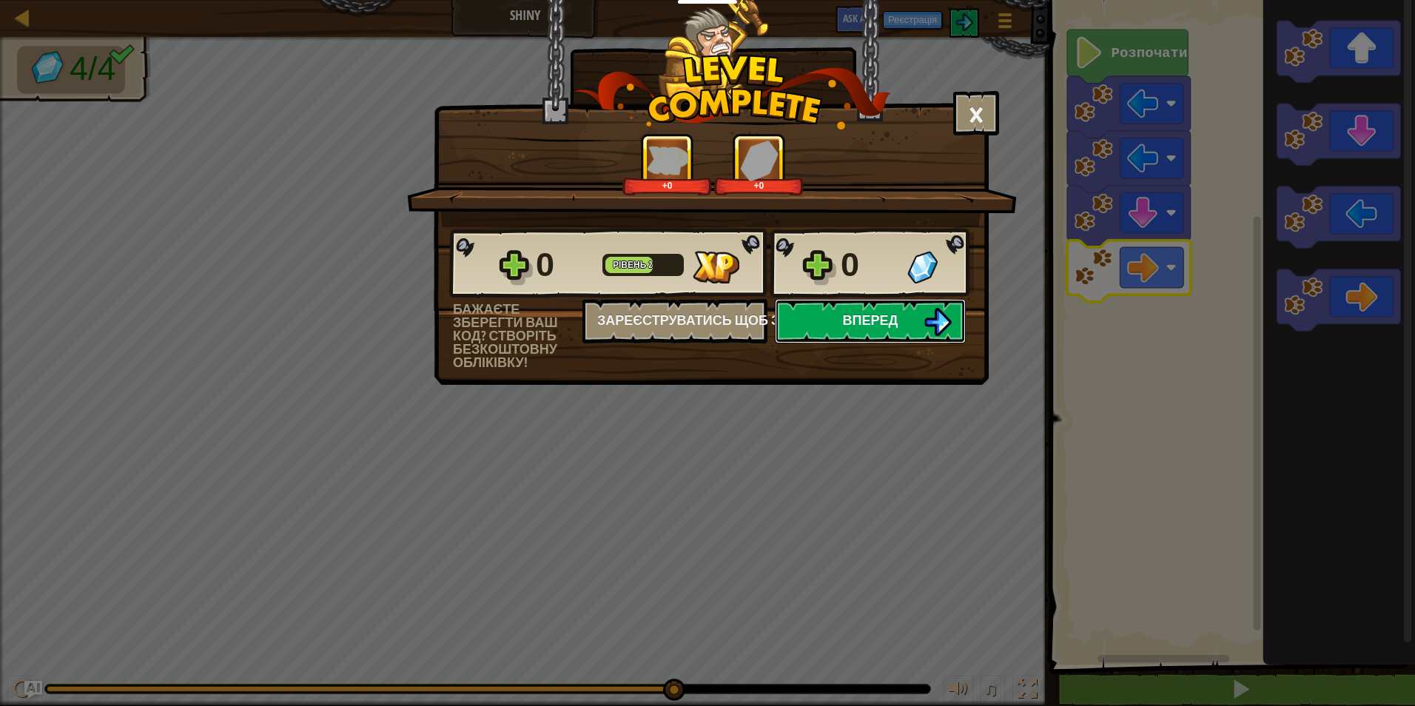
click at [887, 313] on span "Вперед" at bounding box center [871, 320] width 56 height 19
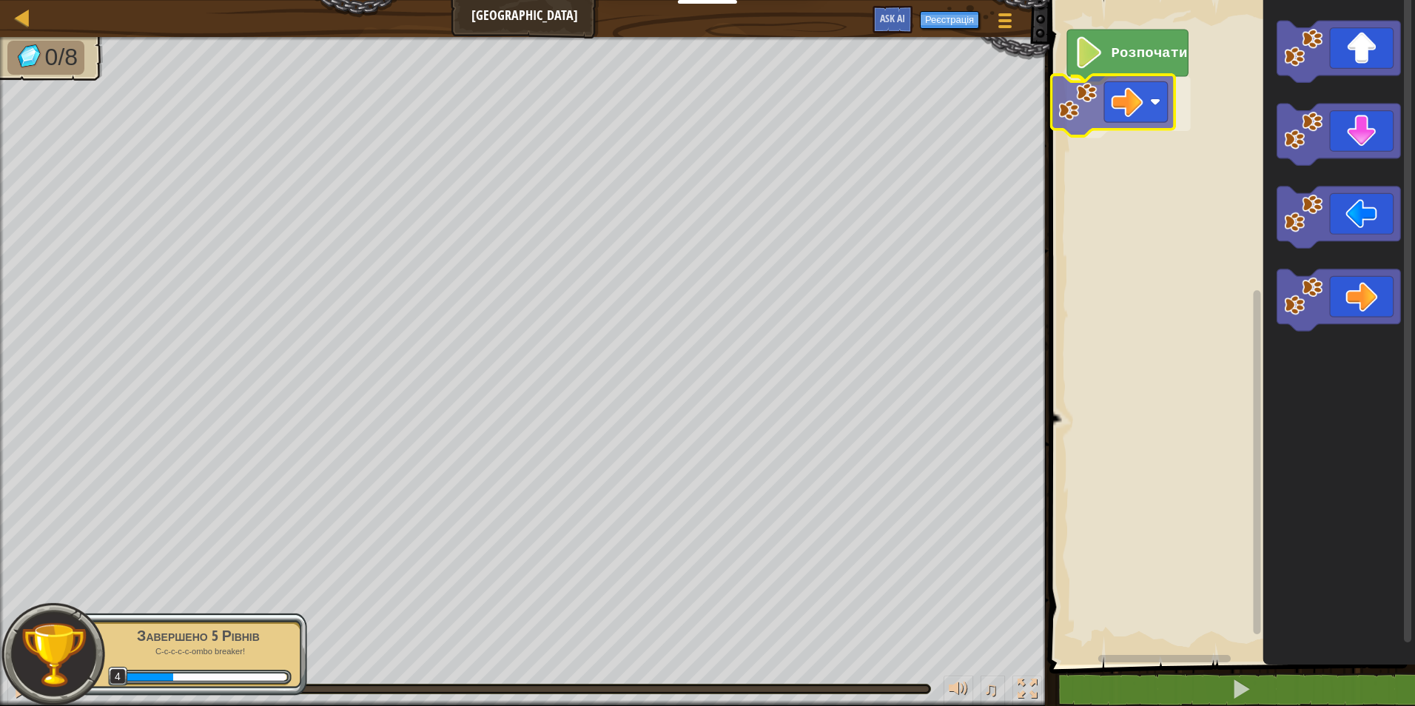
click at [1126, 121] on div "Розпочати" at bounding box center [1230, 329] width 370 height 672
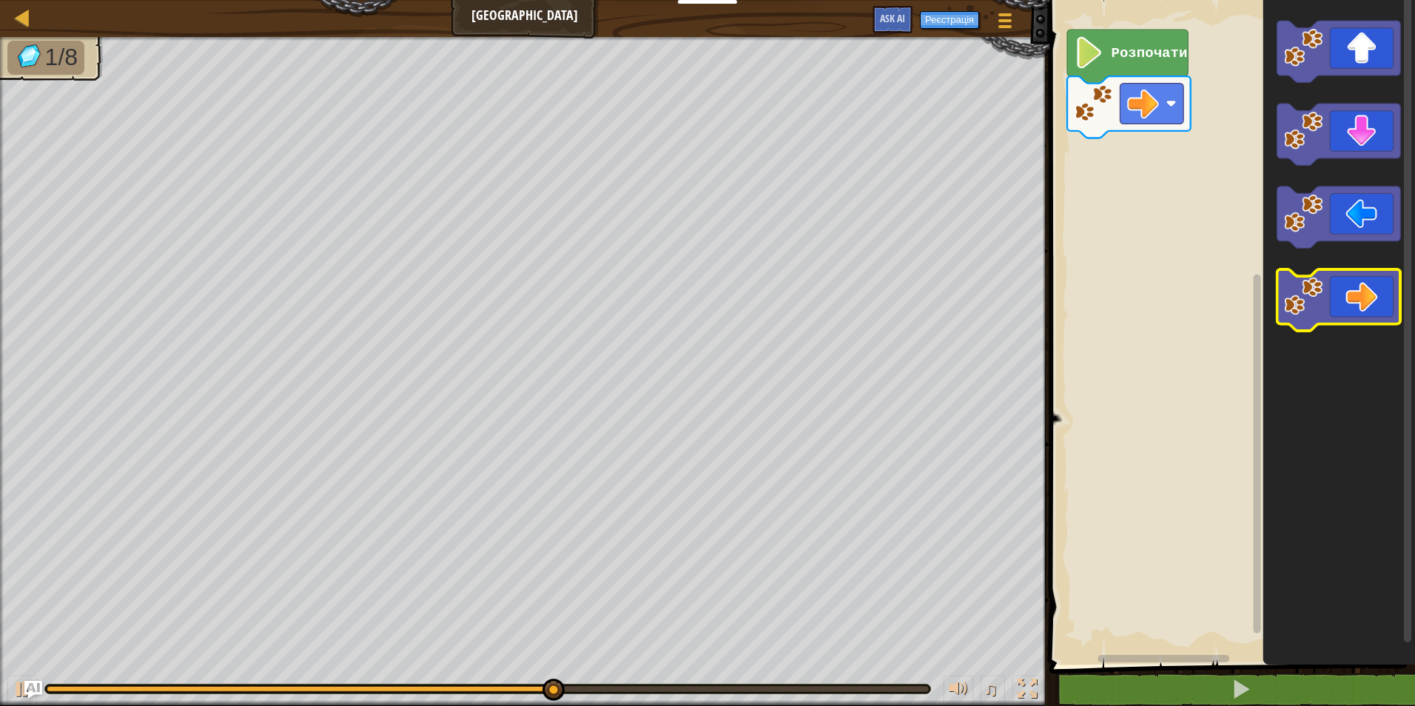
click at [1324, 295] on icon "Робоча область Blockly" at bounding box center [1339, 299] width 124 height 61
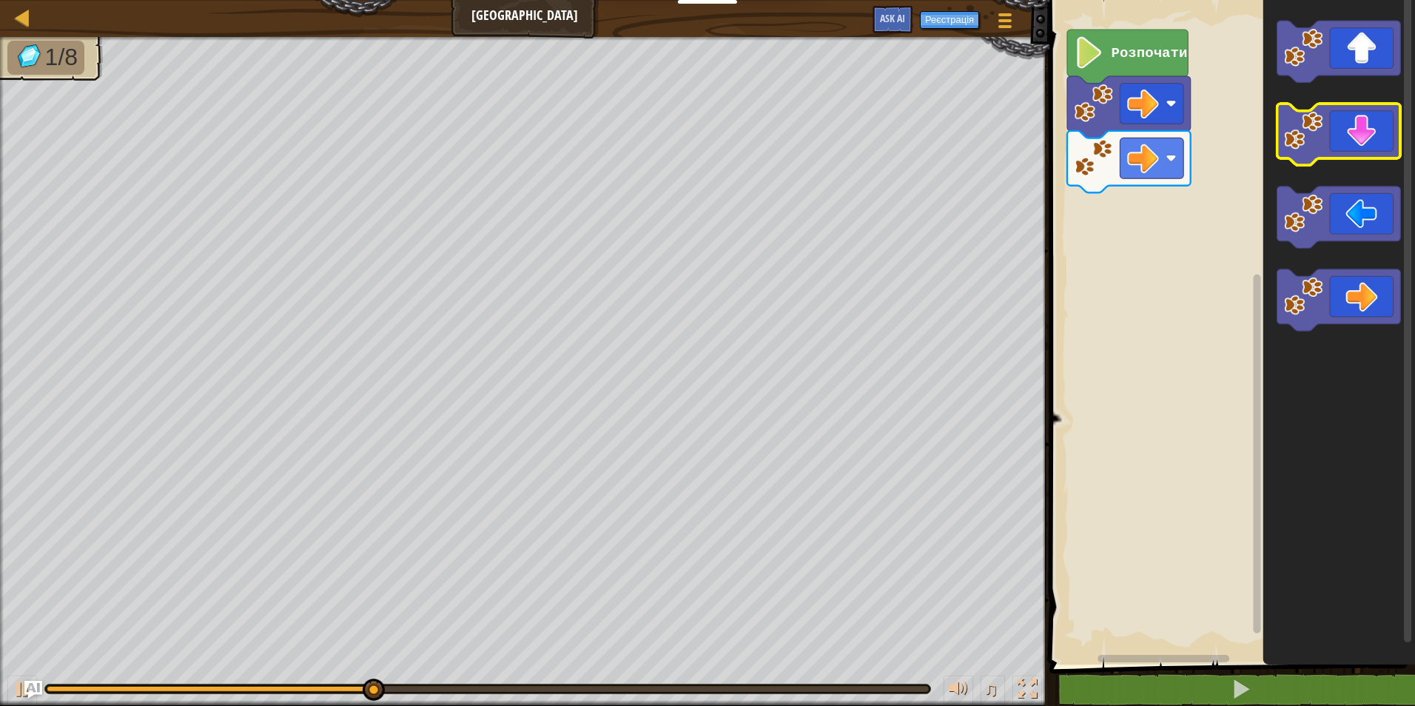
click at [1322, 144] on image "Робоча область Blockly" at bounding box center [1303, 130] width 38 height 38
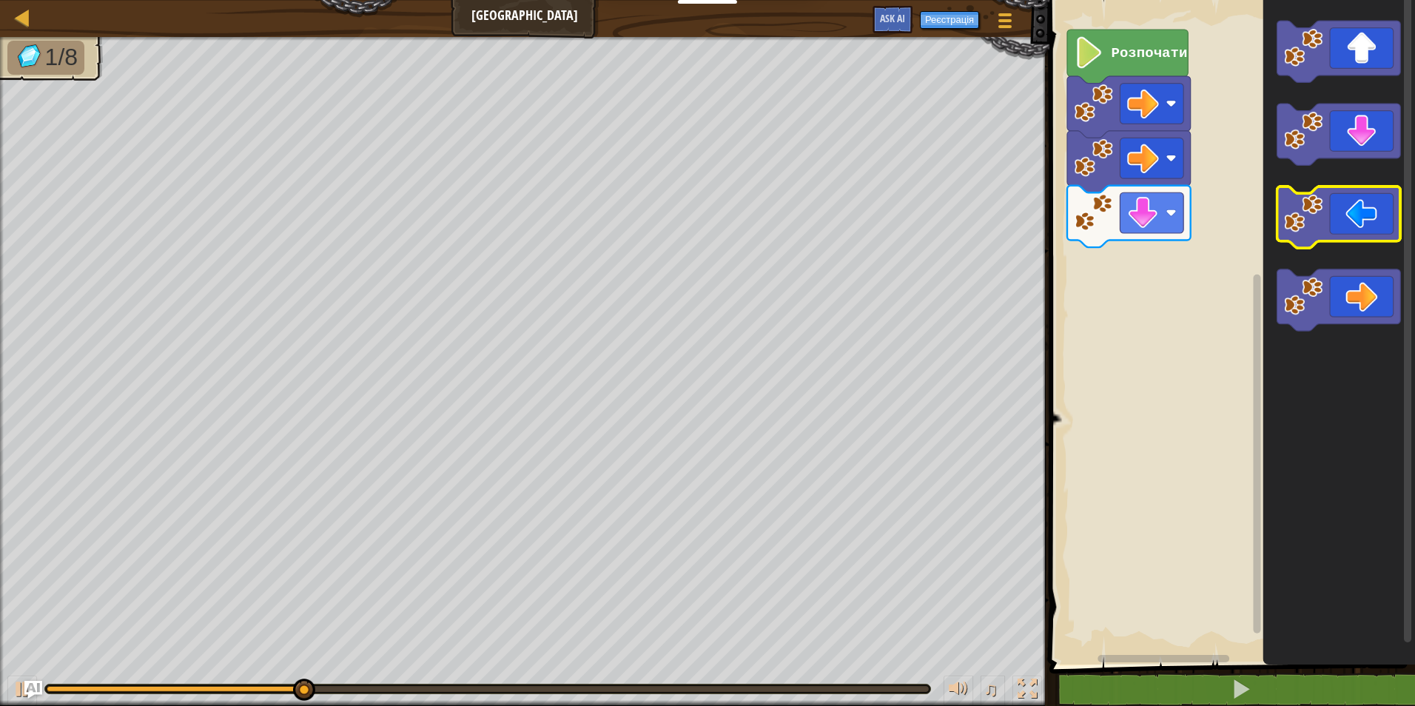
click at [1322, 233] on icon "Робоча область Blockly" at bounding box center [1339, 216] width 124 height 61
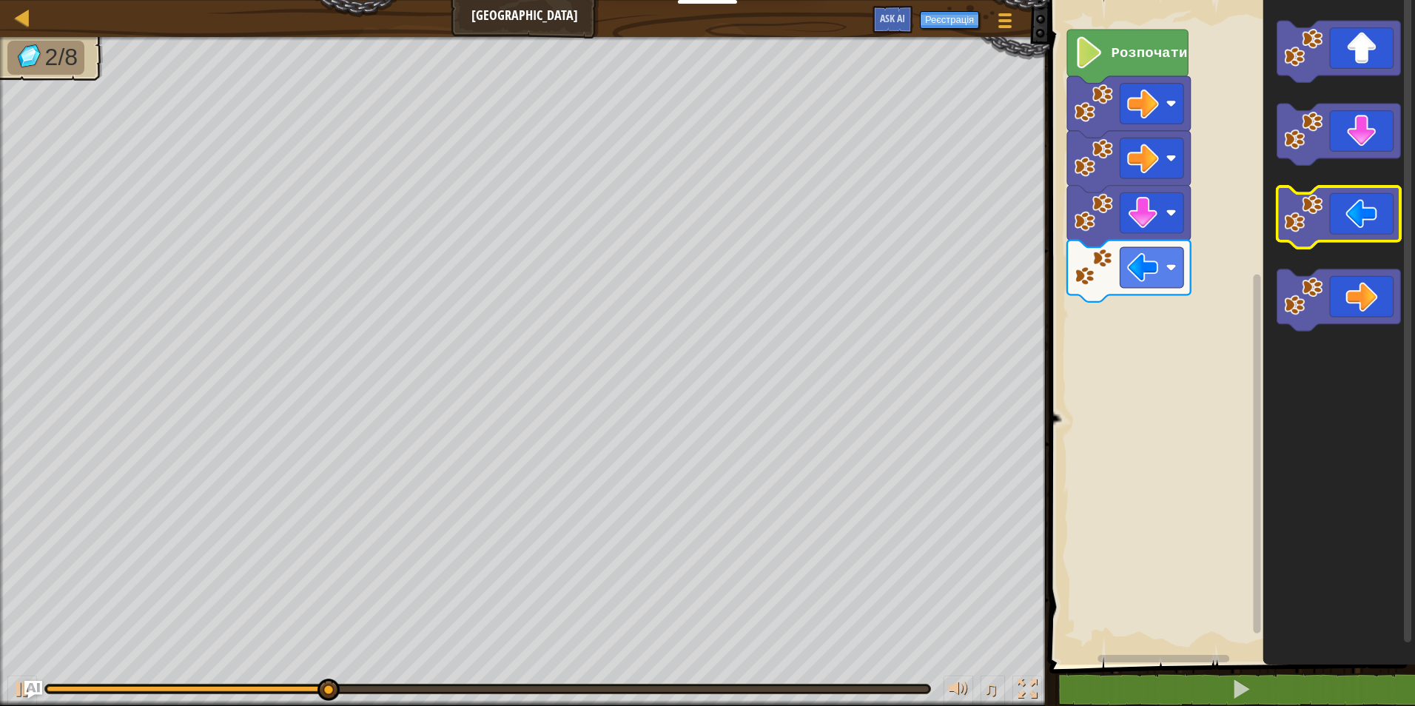
click at [1322, 233] on icon "Робоча область Blockly" at bounding box center [1339, 216] width 124 height 61
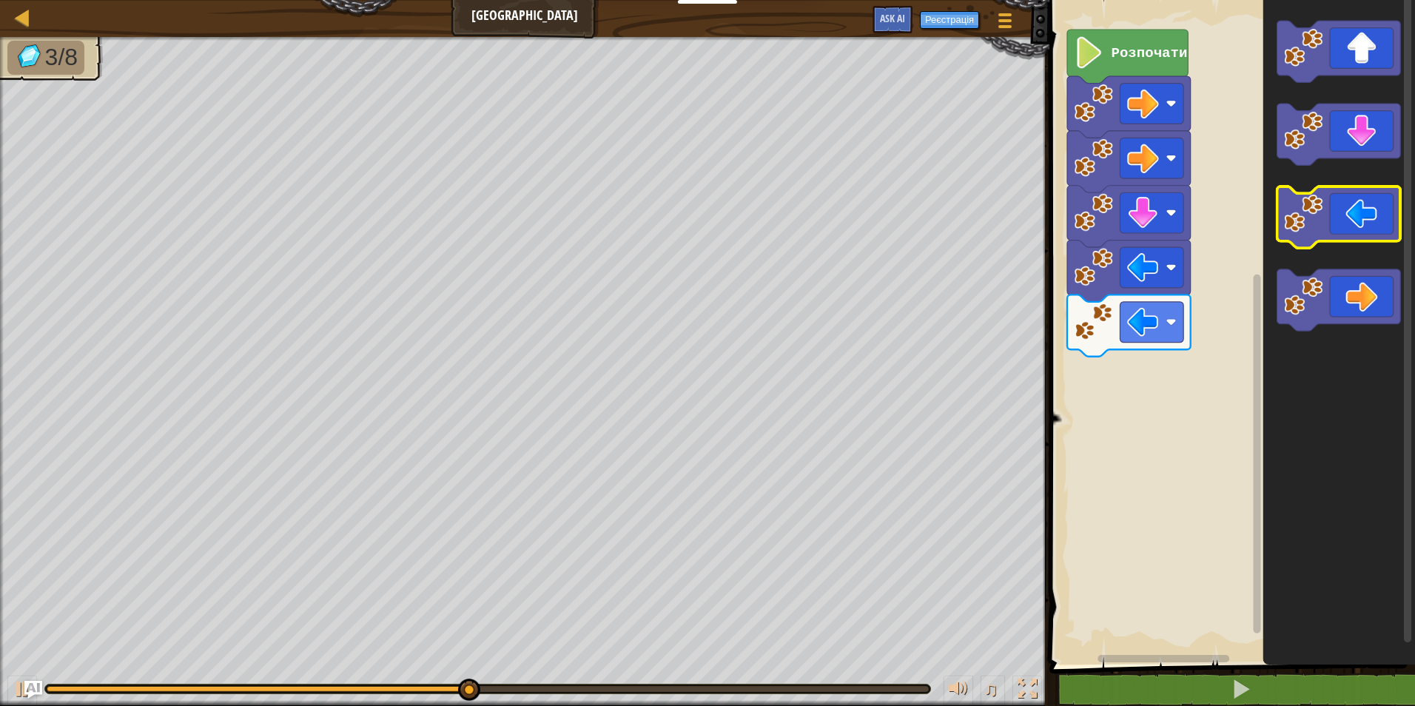
click at [1322, 227] on image "Робоча область Blockly" at bounding box center [1303, 213] width 38 height 38
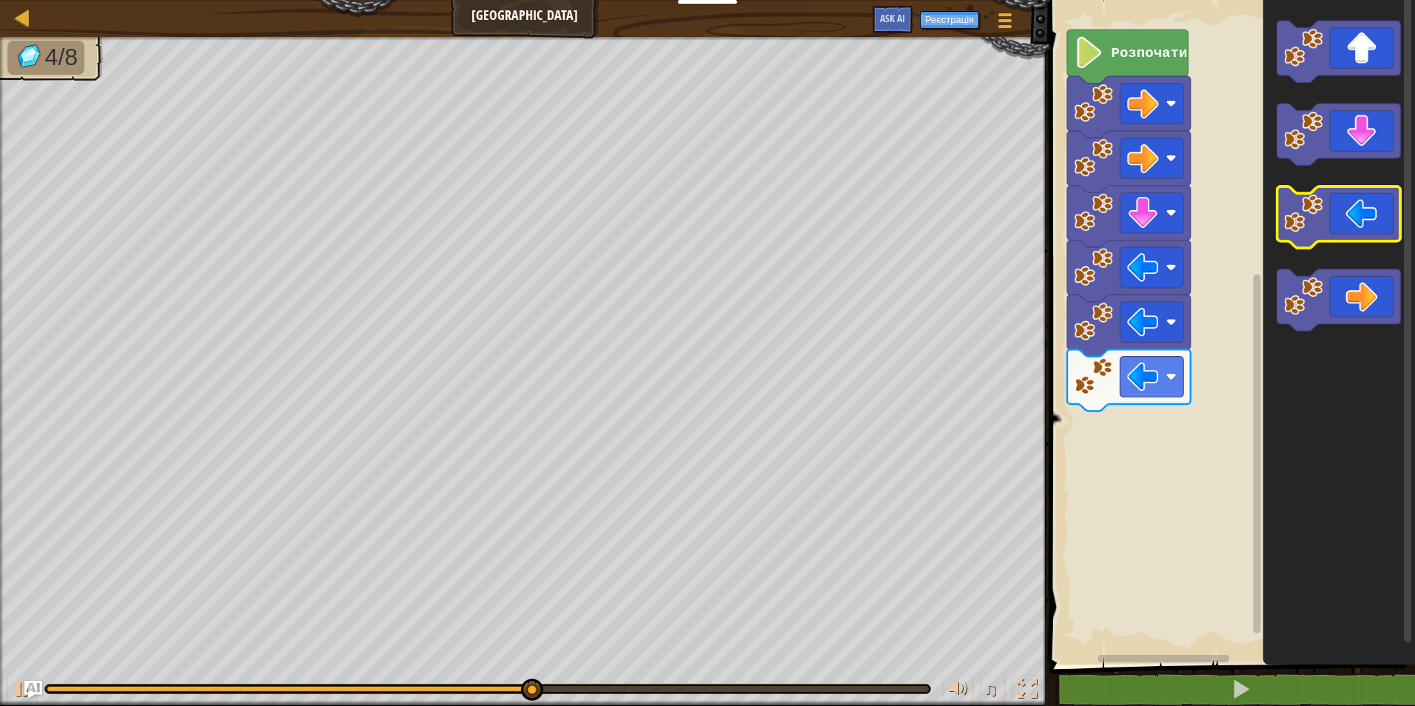
click at [1322, 227] on image "Робоча область Blockly" at bounding box center [1303, 213] width 38 height 38
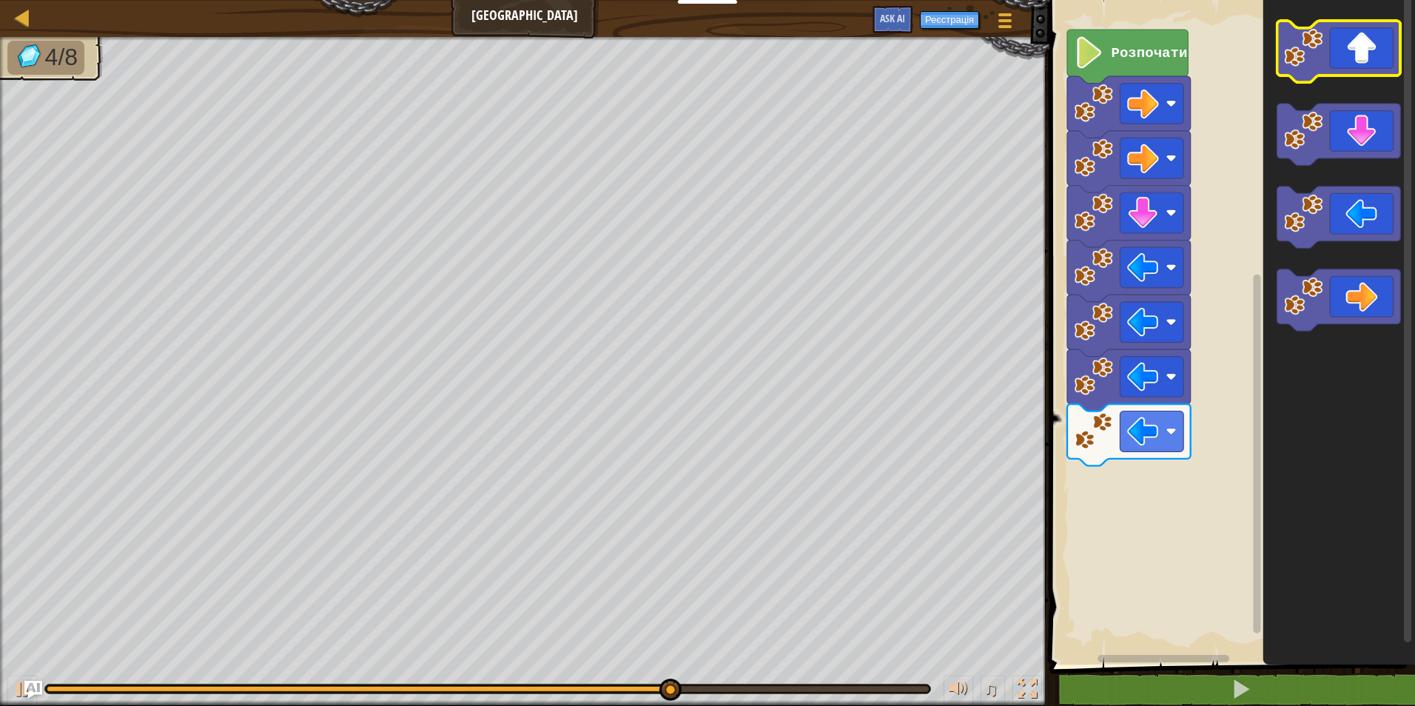
click at [1325, 54] on icon "Робоча область Blockly" at bounding box center [1339, 51] width 124 height 61
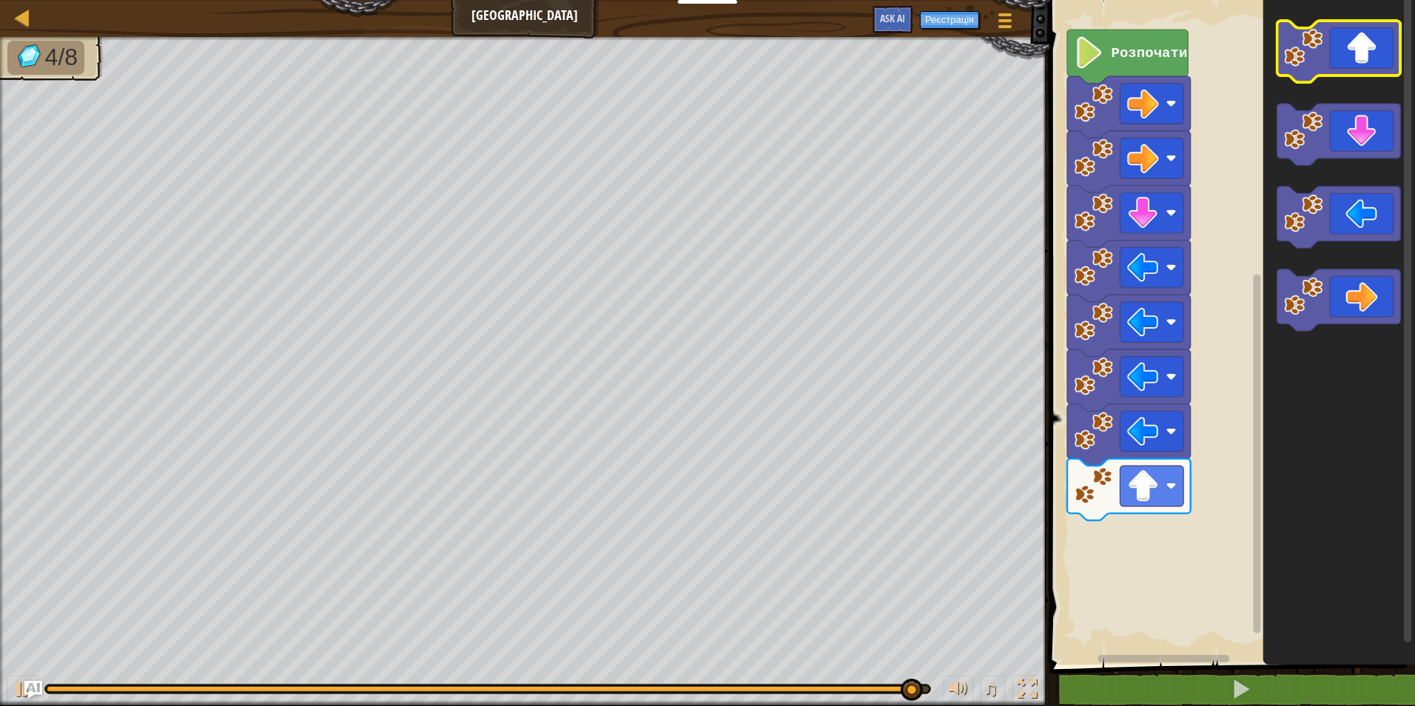
click at [1325, 62] on icon "Робоча область Blockly" at bounding box center [1339, 51] width 124 height 61
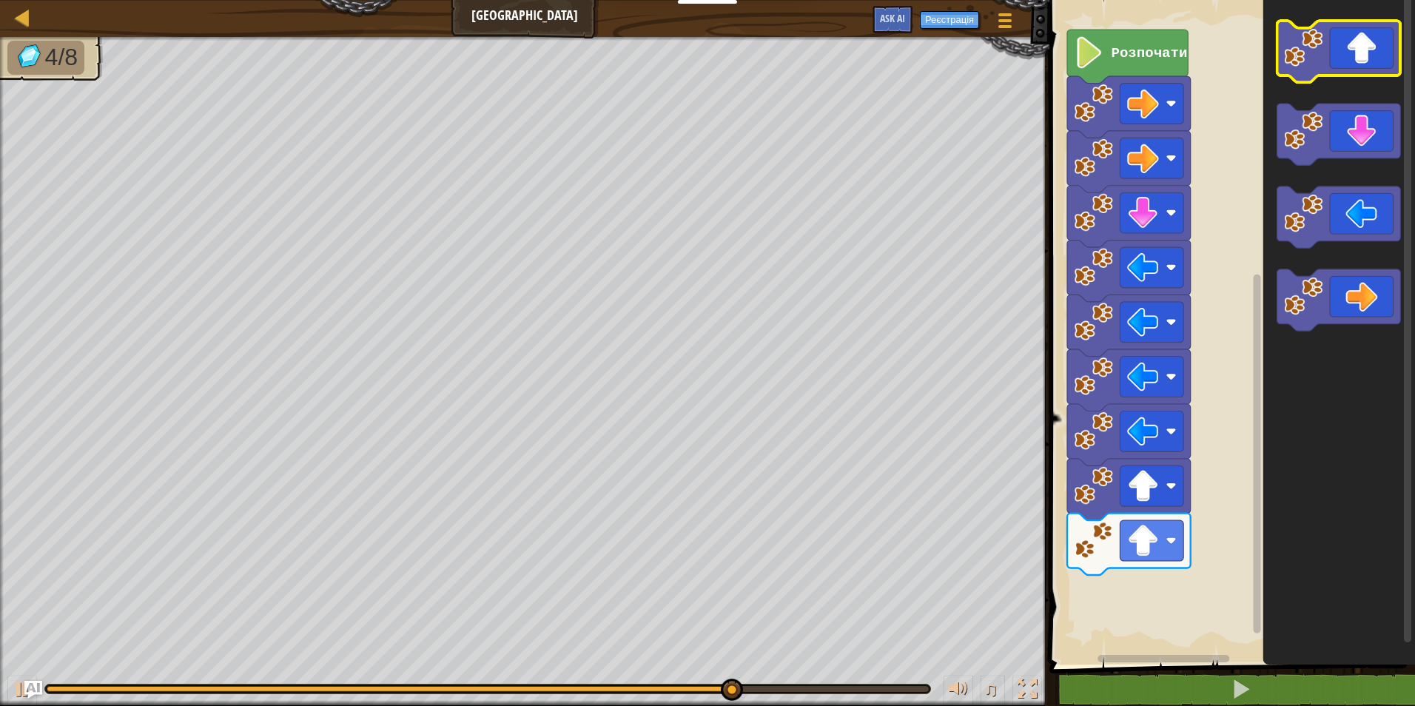
click at [1325, 62] on icon "Робоча область Blockly" at bounding box center [1339, 51] width 124 height 61
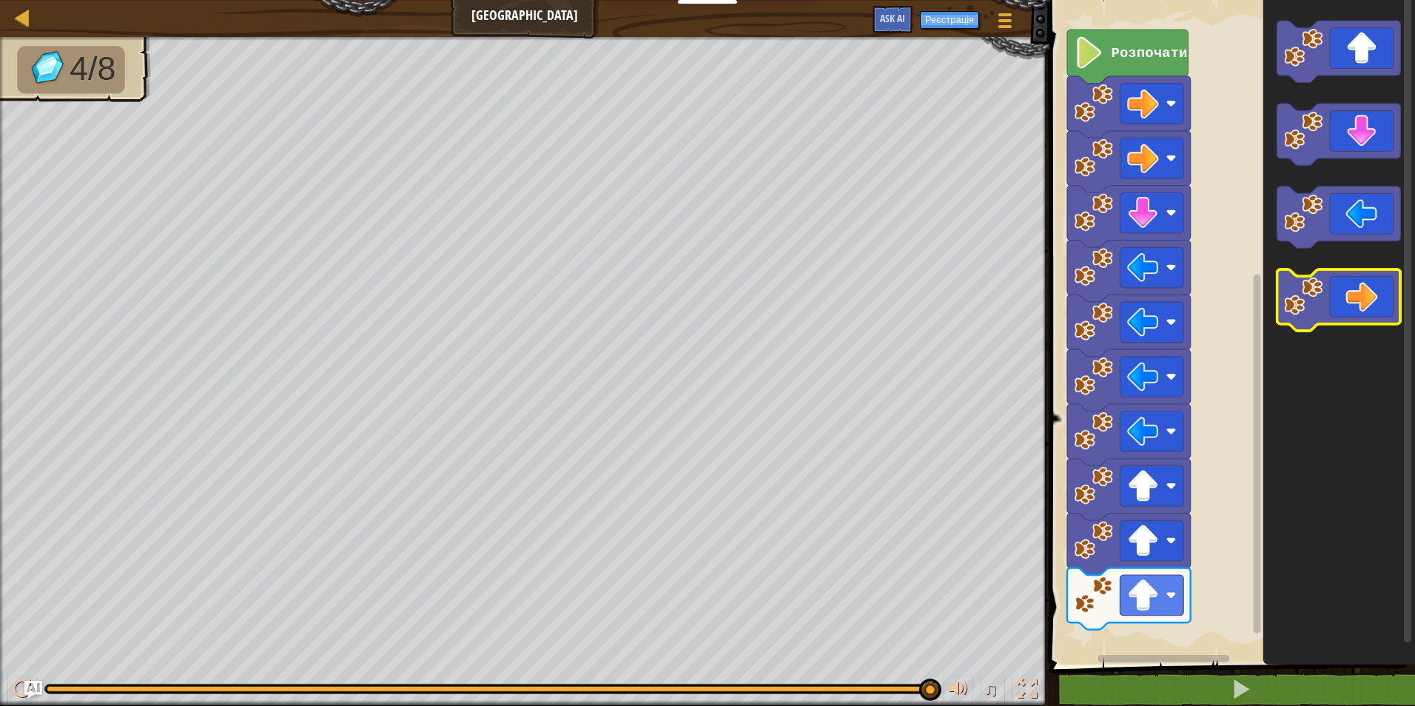
click at [1342, 295] on icon "Робоча область Blockly" at bounding box center [1339, 299] width 124 height 61
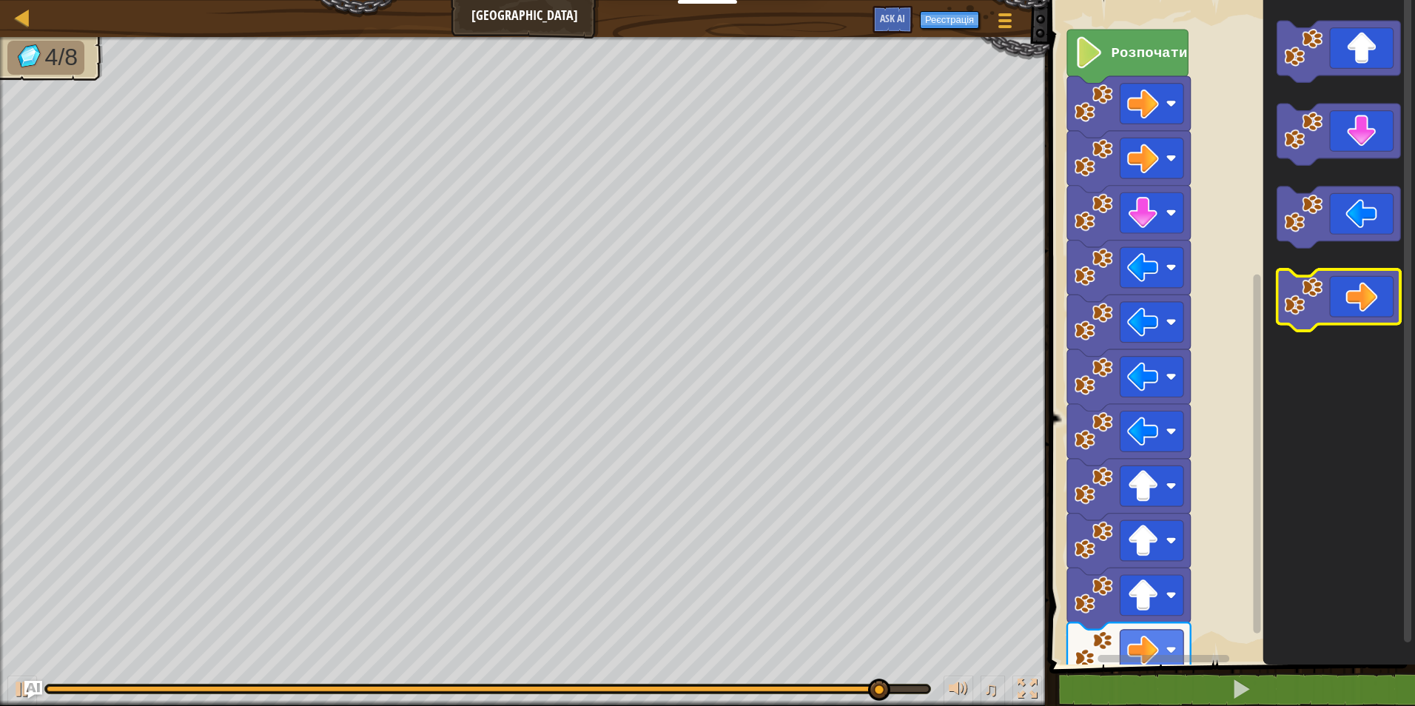
click at [1342, 295] on icon "Робоча область Blockly" at bounding box center [1339, 299] width 124 height 61
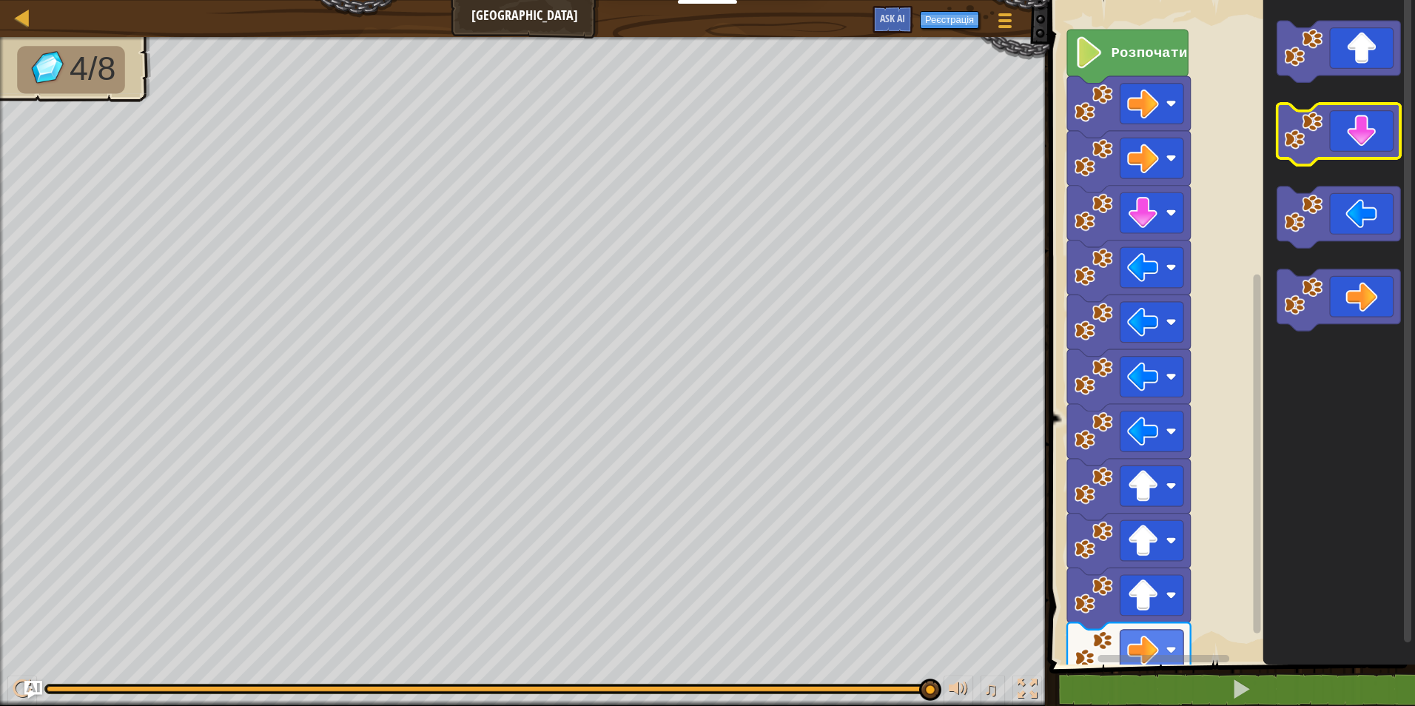
click at [1341, 144] on icon "Робоча область Blockly" at bounding box center [1339, 134] width 124 height 61
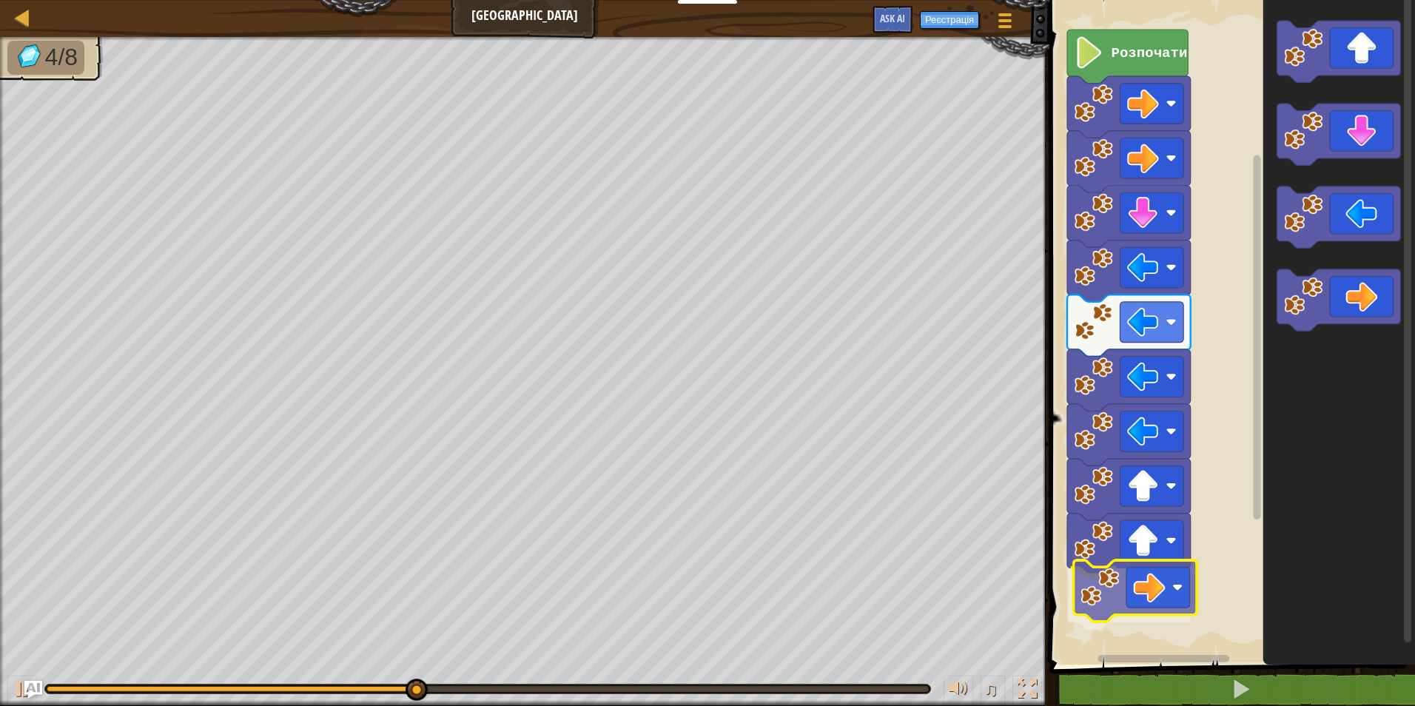
click at [1131, 606] on div "Розпочати" at bounding box center [1230, 329] width 370 height 672
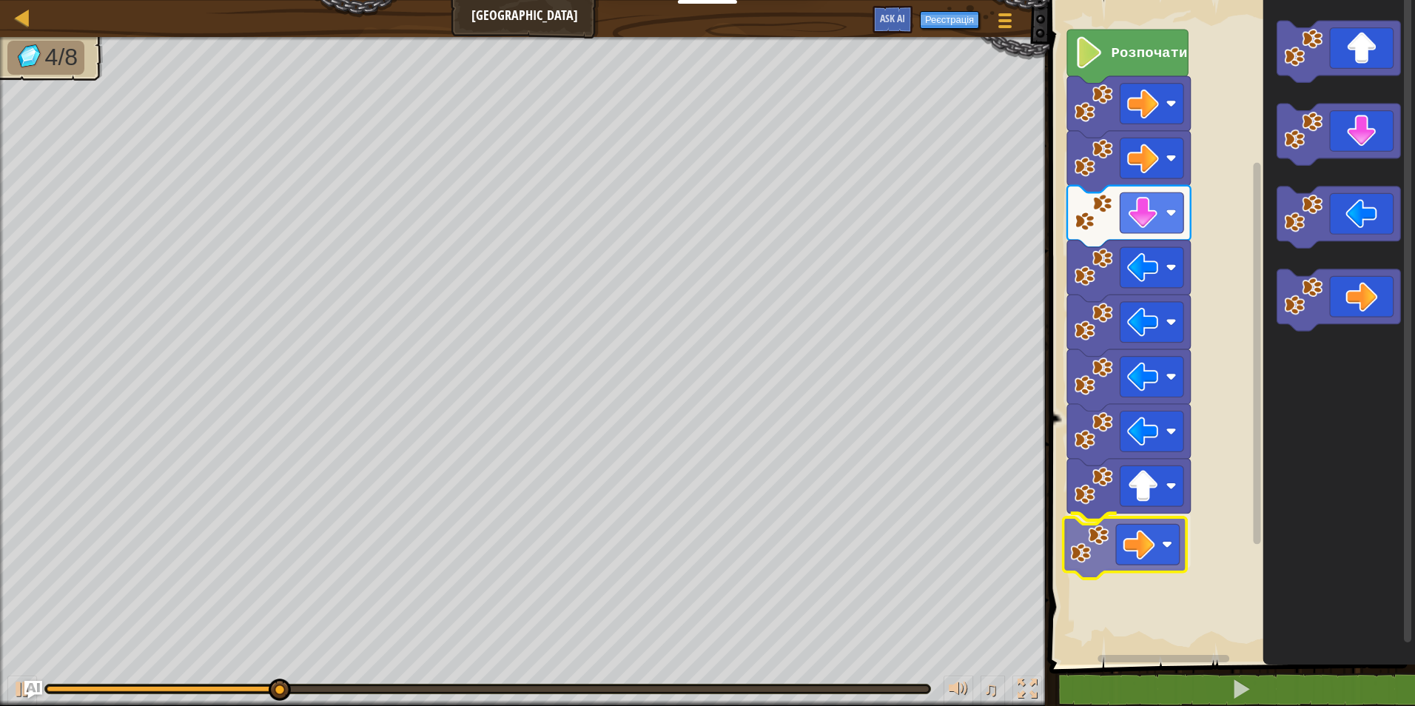
click at [1098, 566] on div "Розпочати" at bounding box center [1230, 329] width 370 height 672
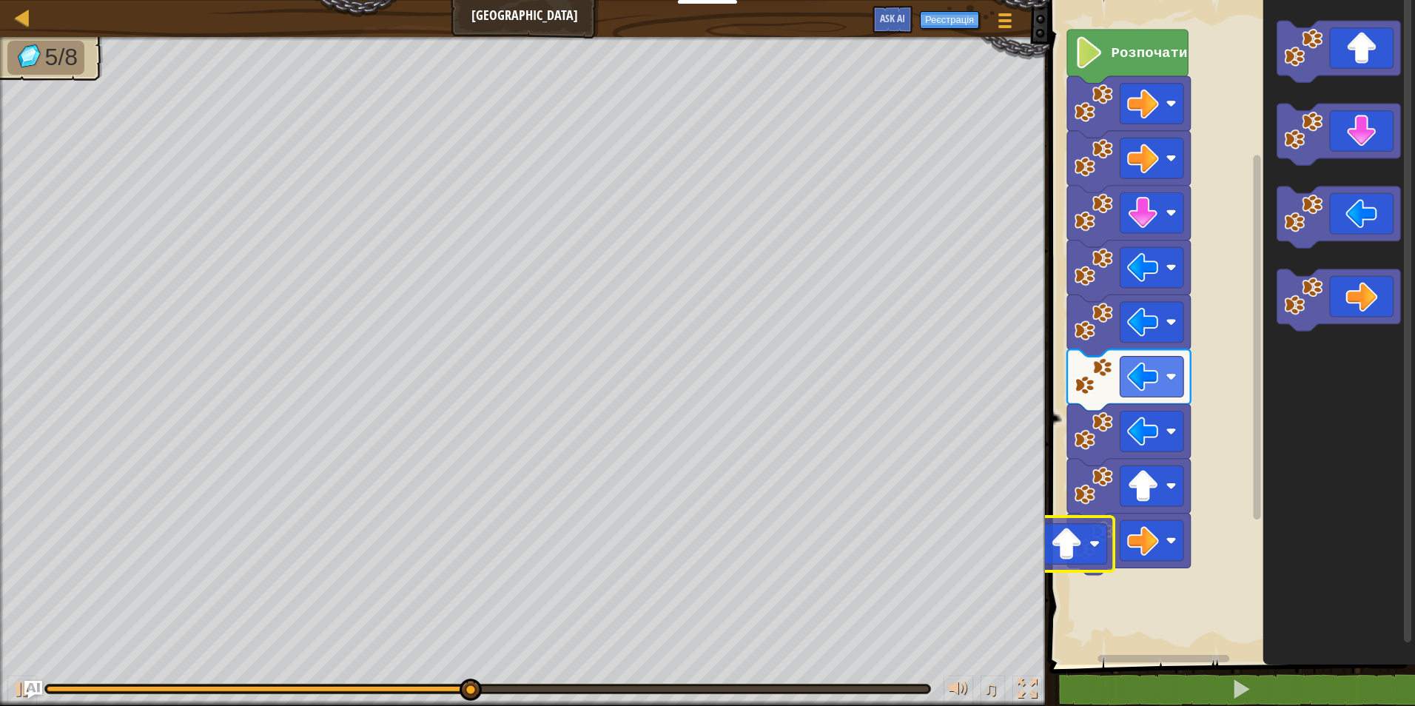
click at [1088, 545] on div "Розпочати" at bounding box center [1230, 329] width 370 height 672
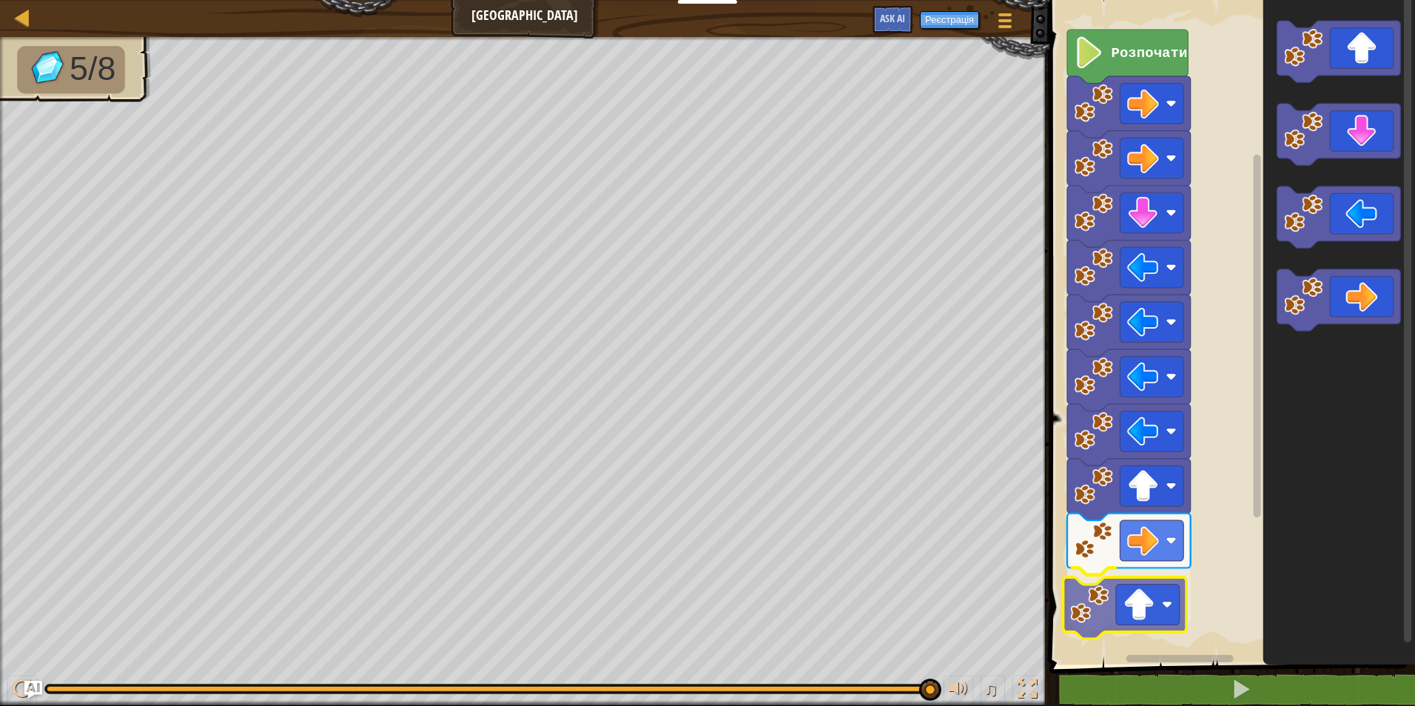
click at [1153, 603] on div "Розпочати" at bounding box center [1230, 329] width 370 height 672
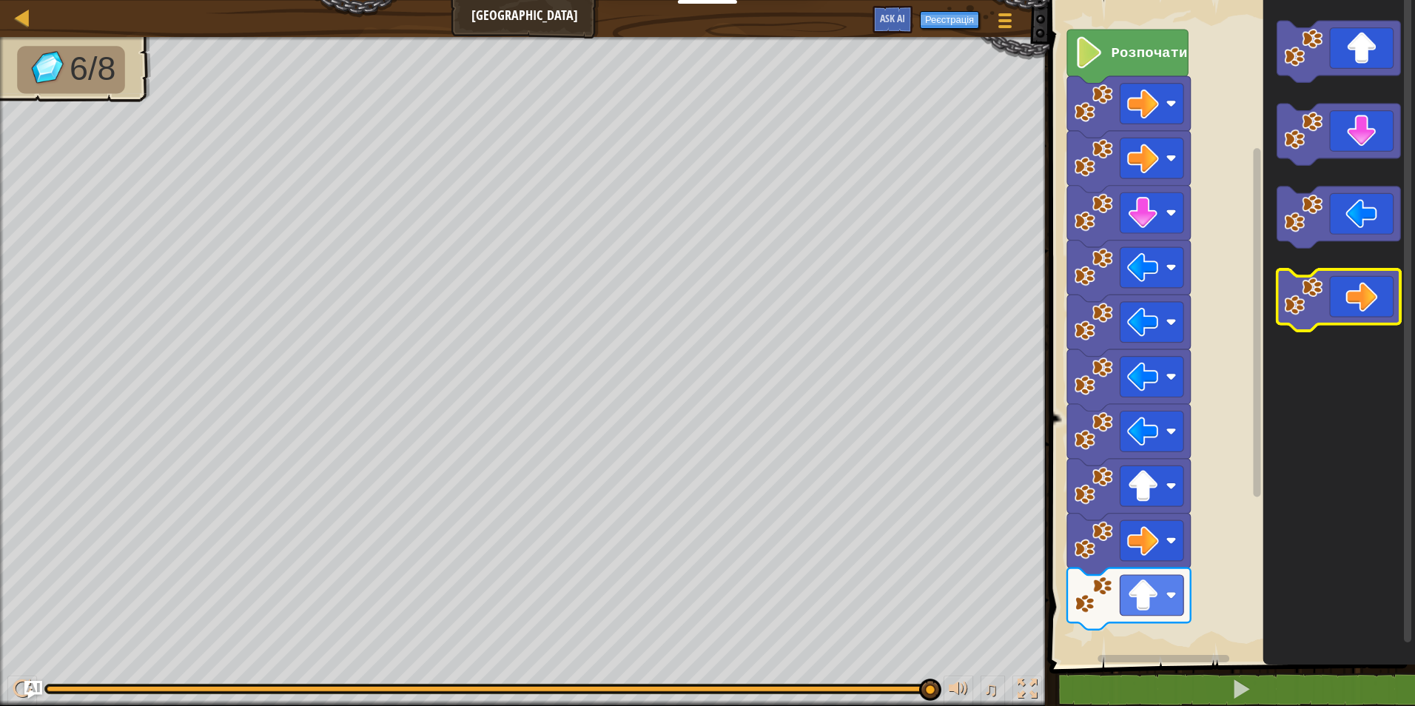
click at [1361, 318] on icon "Робоча область Blockly" at bounding box center [1339, 299] width 124 height 61
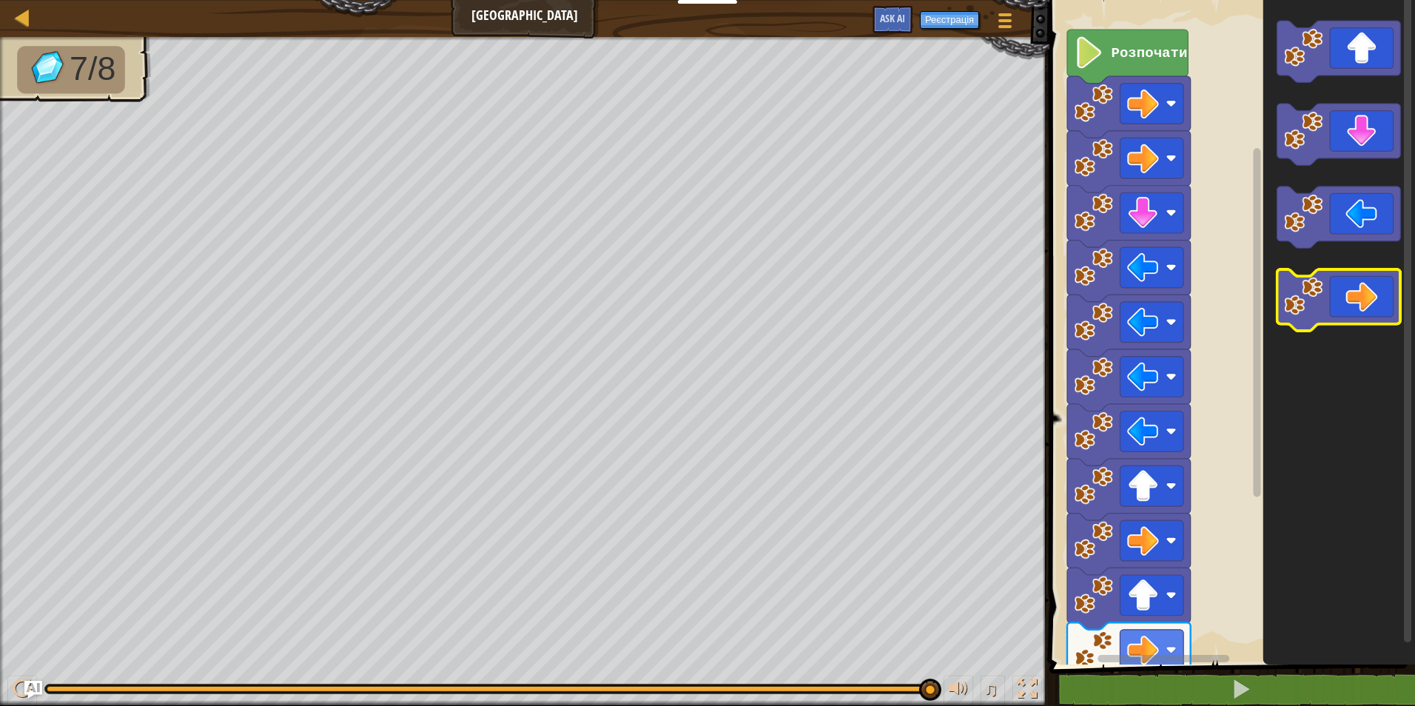
click at [1361, 318] on icon "Робоча область Blockly" at bounding box center [1339, 299] width 124 height 61
click at [1095, 654] on rect "Робоча область Blockly" at bounding box center [1149, 658] width 206 height 11
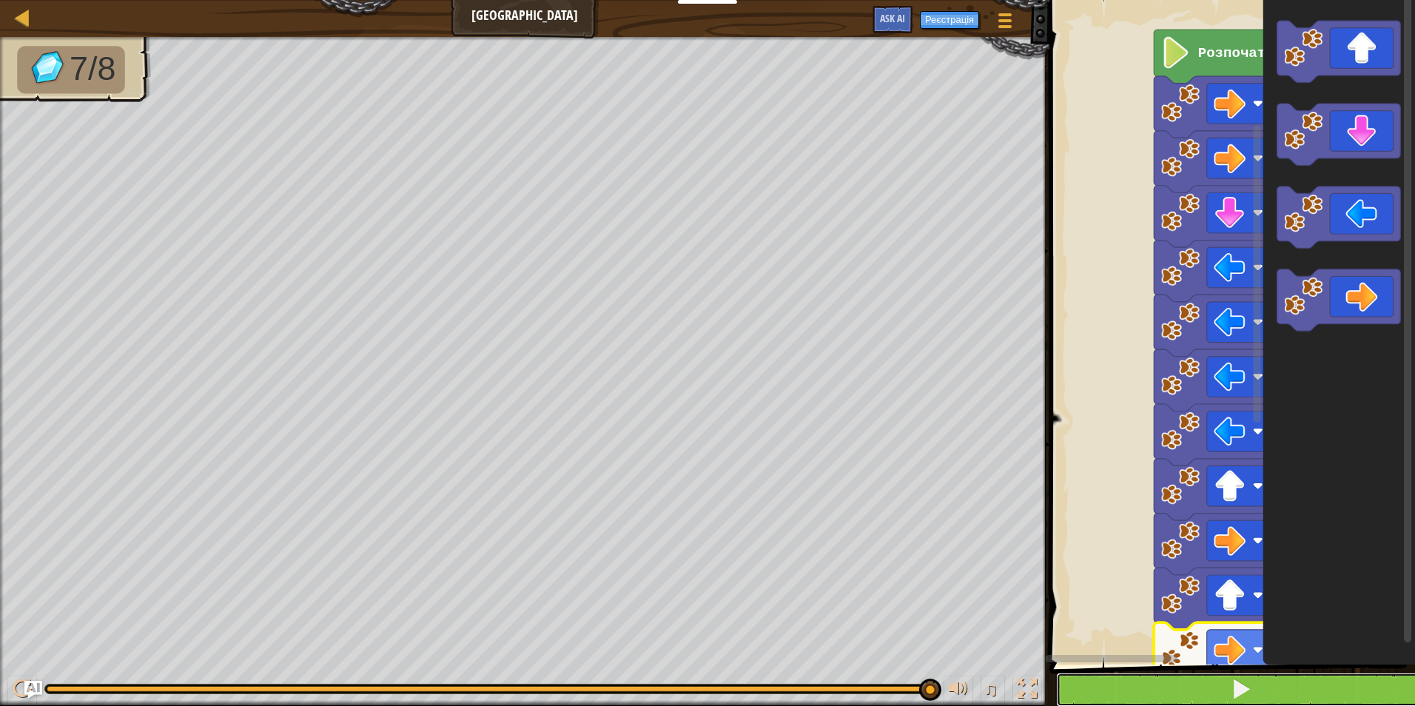
click at [1220, 685] on button at bounding box center [1241, 690] width 370 height 34
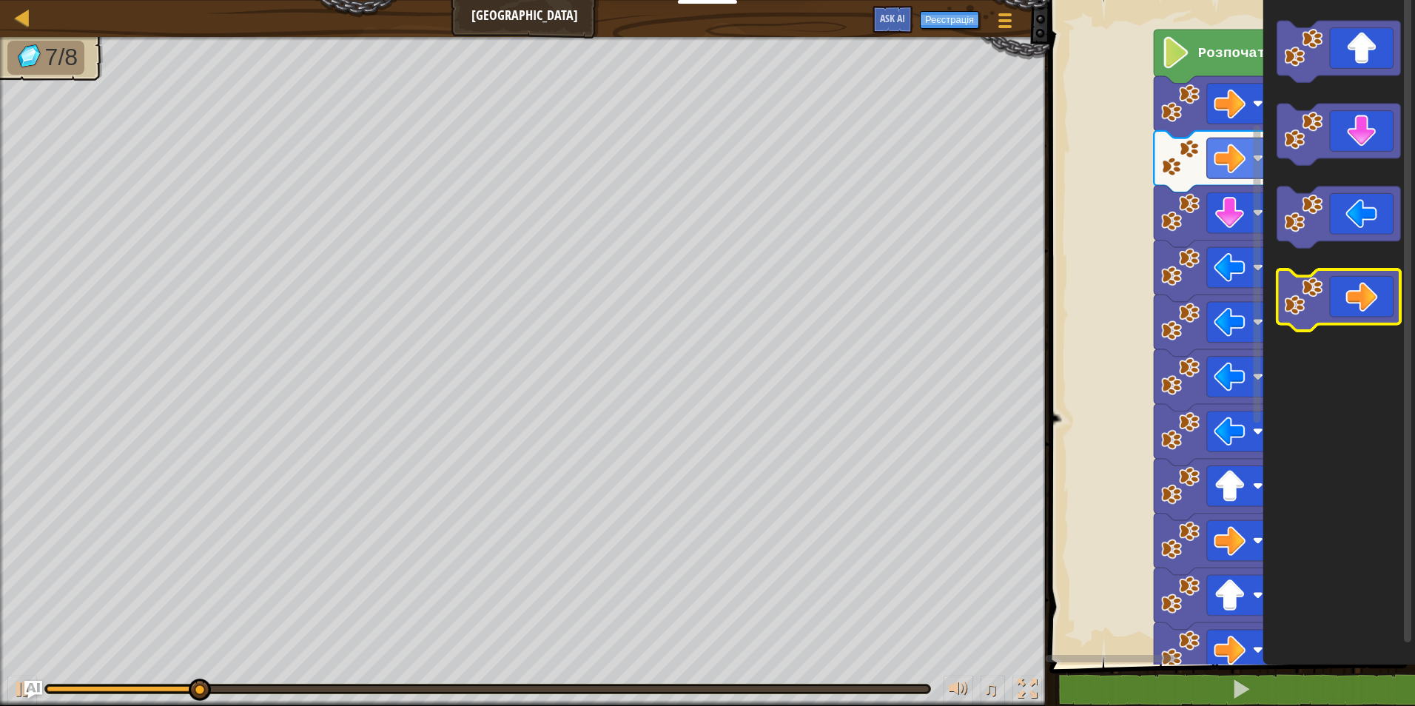
click at [1314, 306] on image "Робоча область Blockly" at bounding box center [1303, 296] width 38 height 38
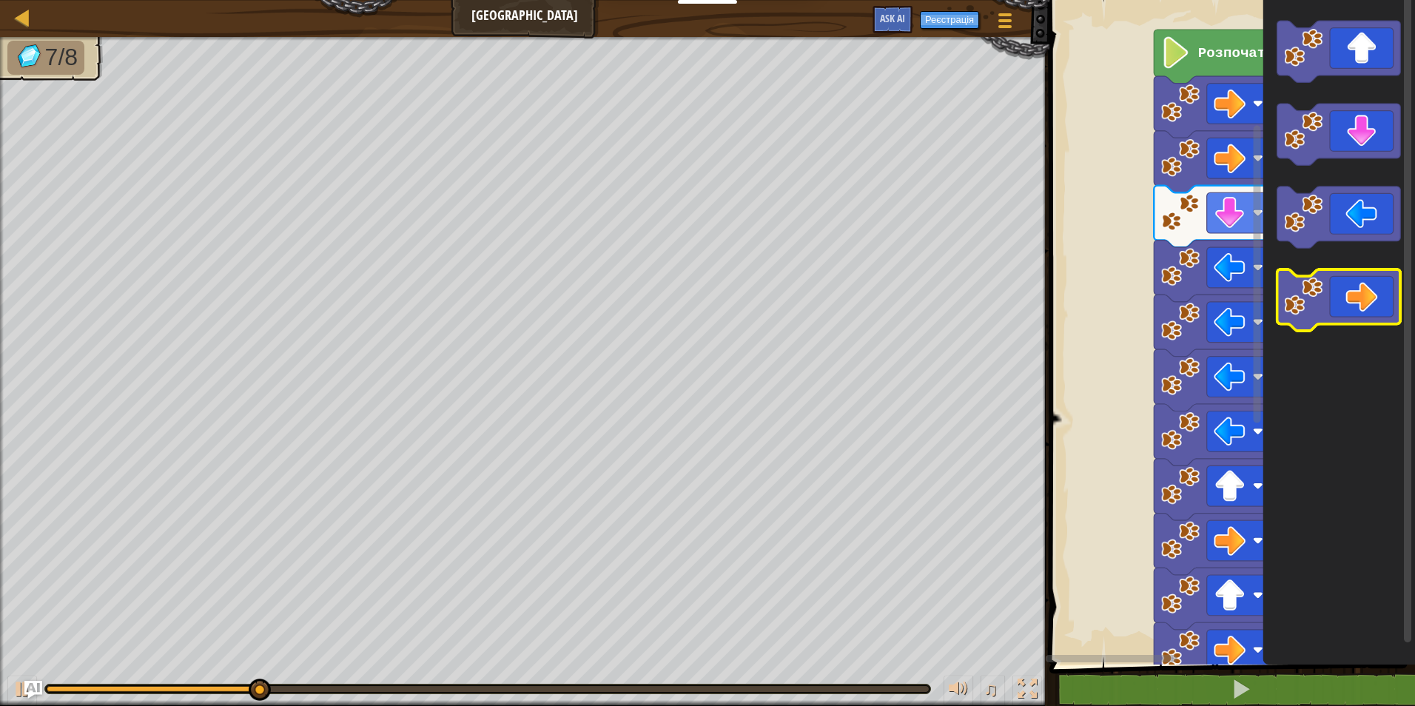
click at [1314, 306] on image "Робоча область Blockly" at bounding box center [1303, 296] width 38 height 38
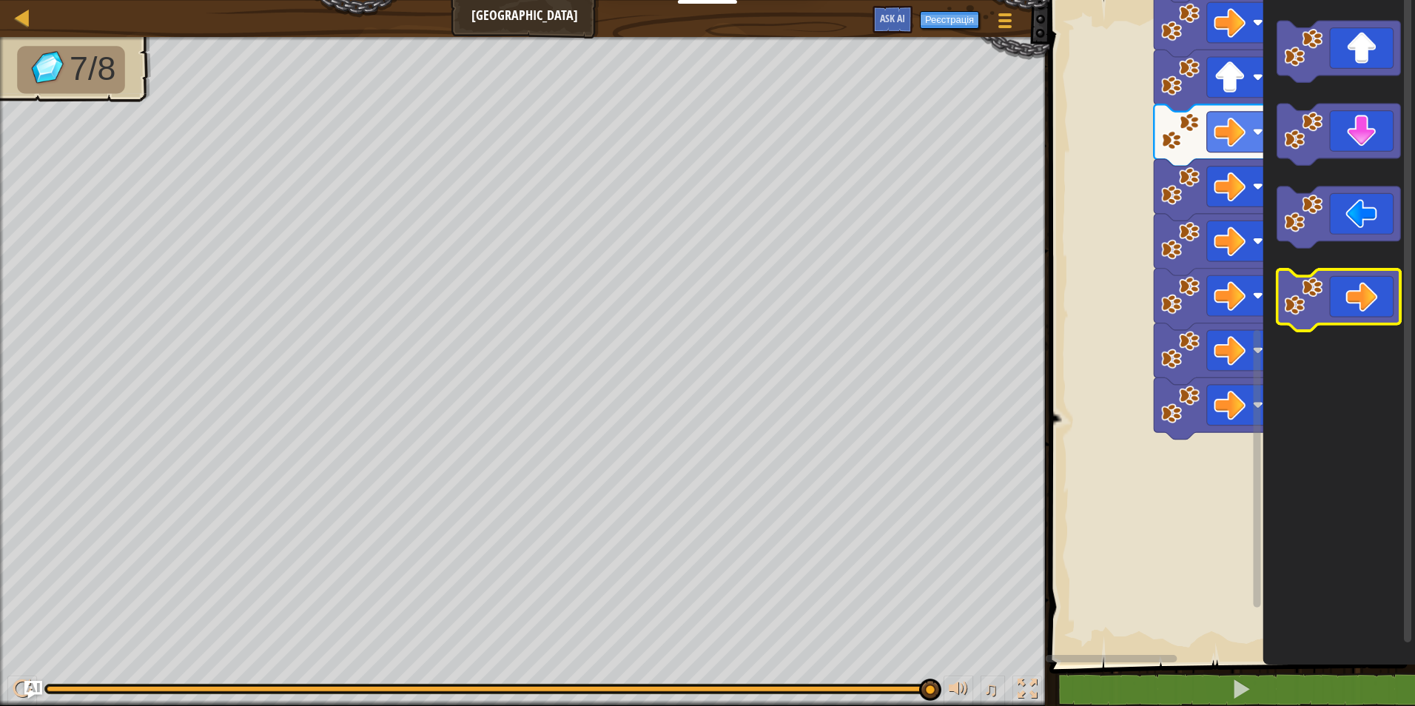
click at [1298, 306] on image "Робоча область Blockly" at bounding box center [1303, 296] width 38 height 38
click at [1296, 309] on image "Робоча область Blockly" at bounding box center [1303, 296] width 38 height 38
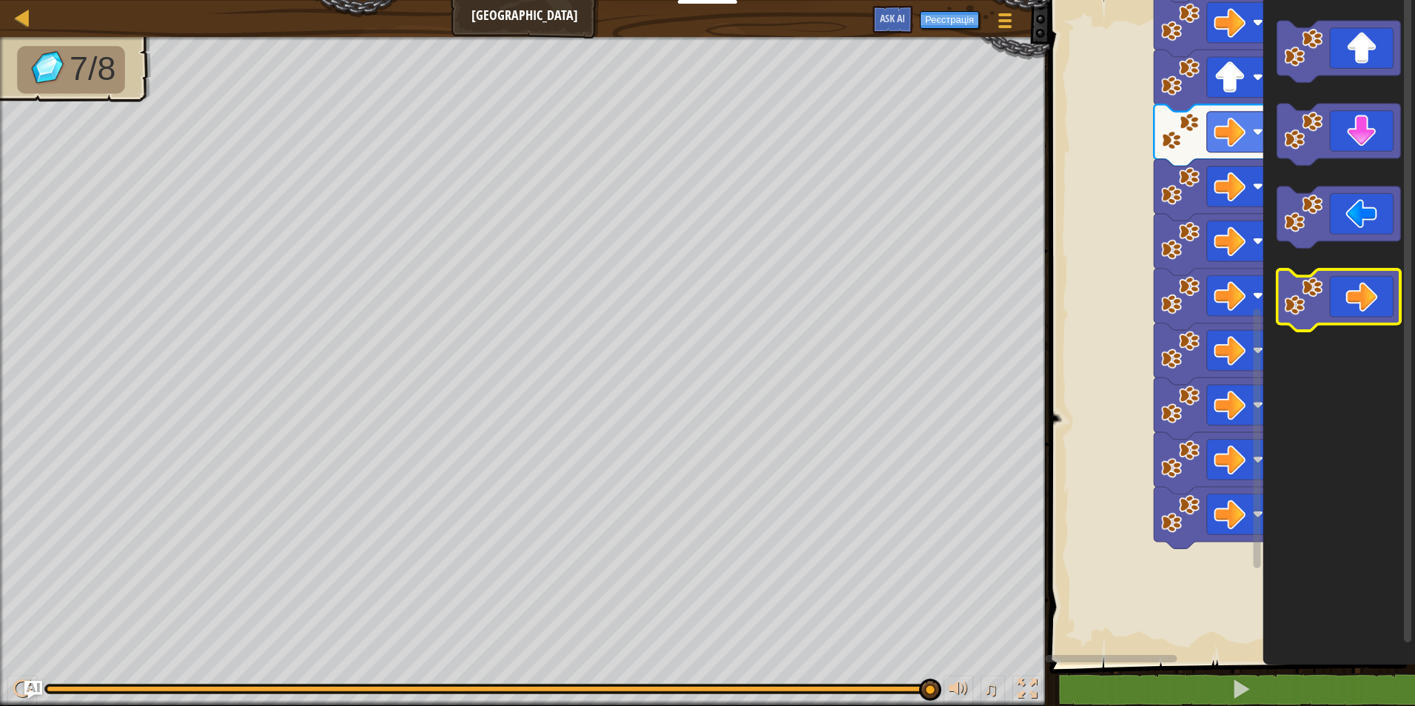
click at [1305, 295] on image "Робоча область Blockly" at bounding box center [1303, 296] width 38 height 38
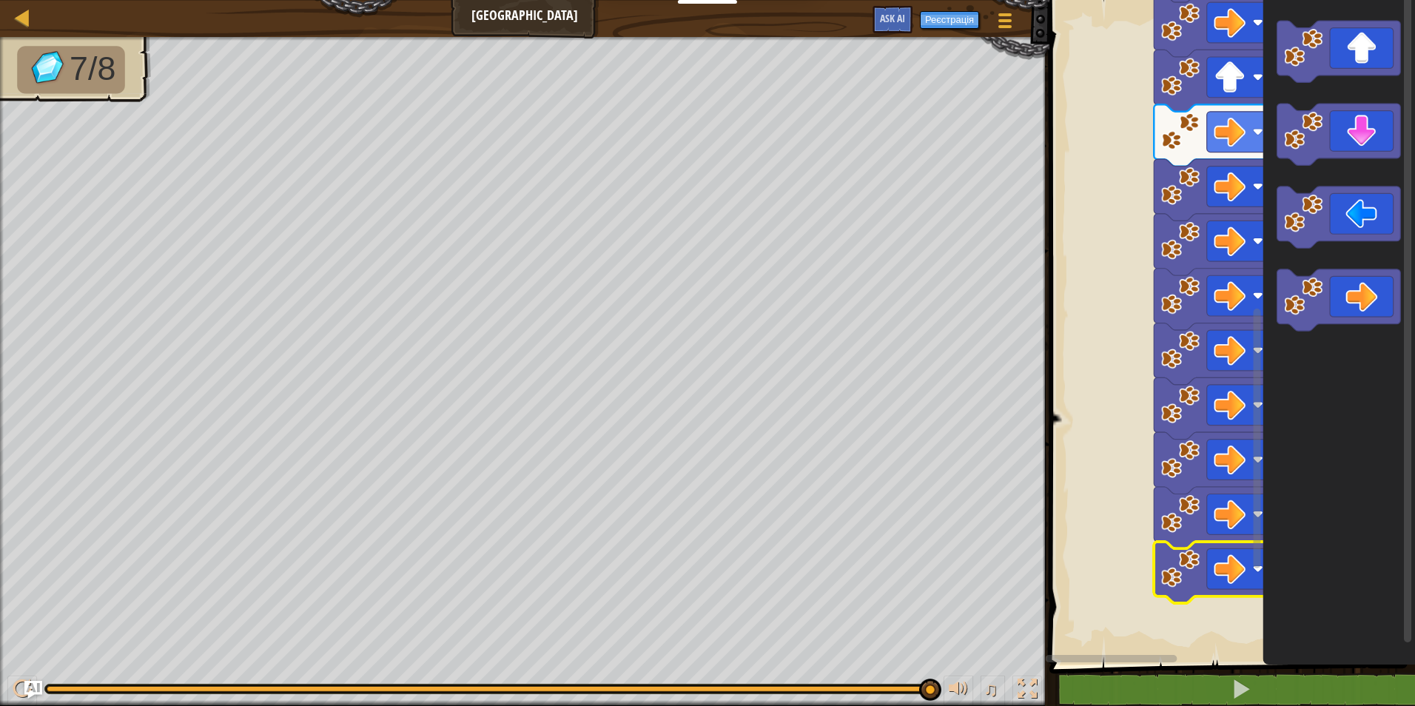
click at [1194, 571] on image "Робоча область Blockly" at bounding box center [1180, 568] width 38 height 38
click at [1185, 607] on image "Робоча область Blockly" at bounding box center [1176, 593] width 38 height 38
click at [1177, 602] on image "Робоча область Blockly" at bounding box center [1176, 593] width 38 height 38
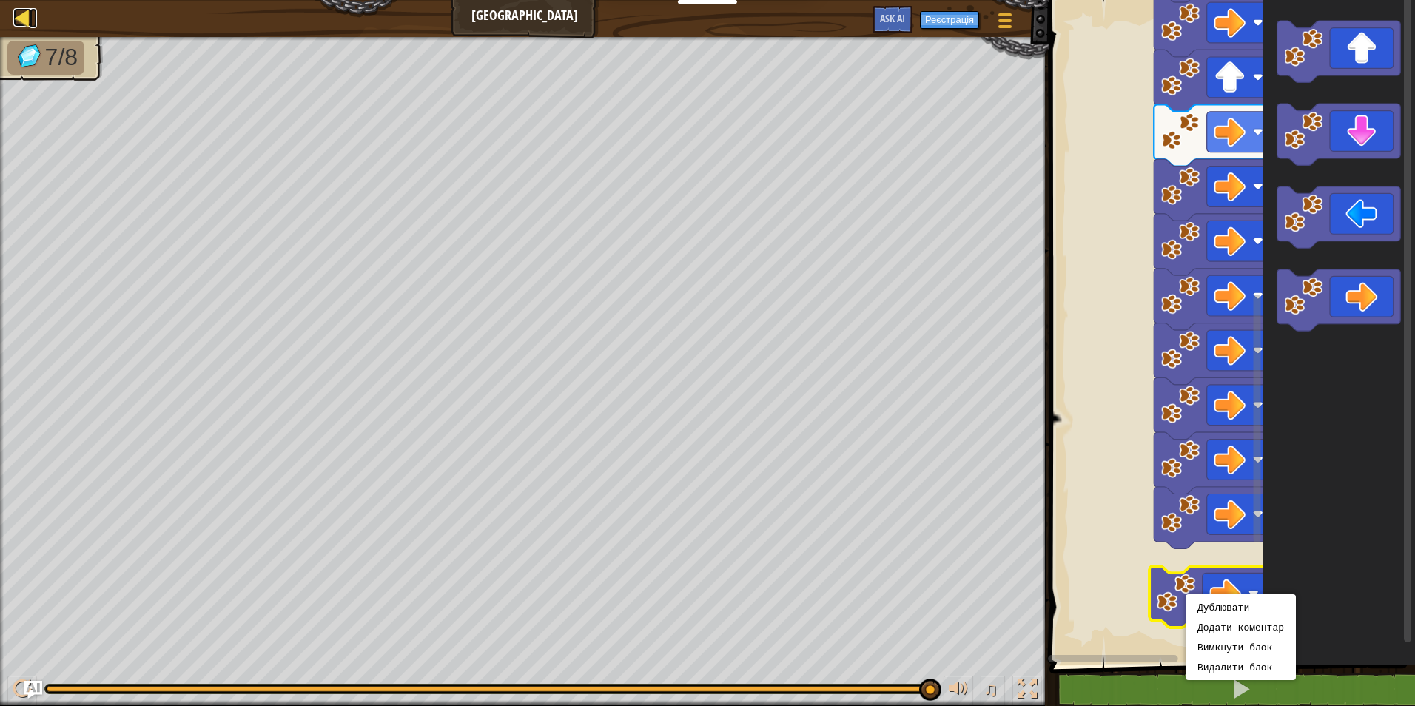
click at [19, 8] on div at bounding box center [22, 17] width 19 height 19
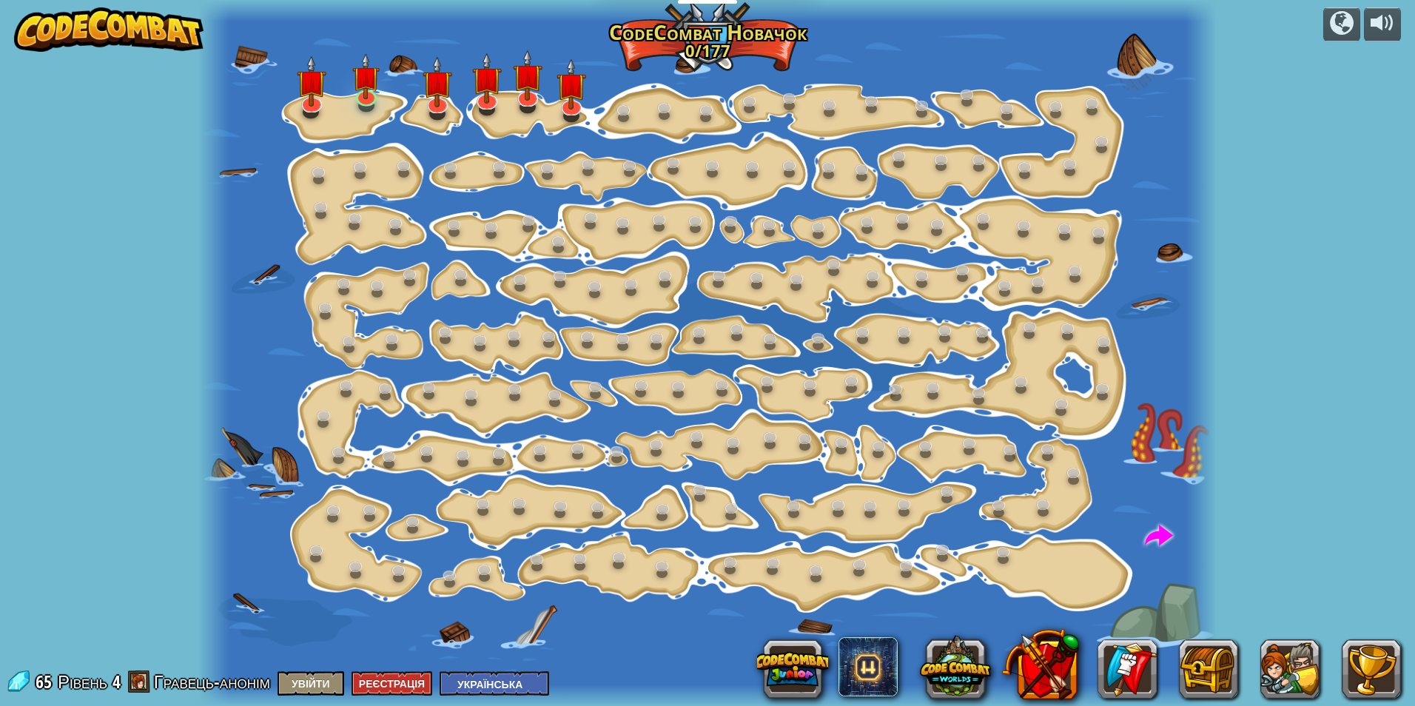
select select "uk"
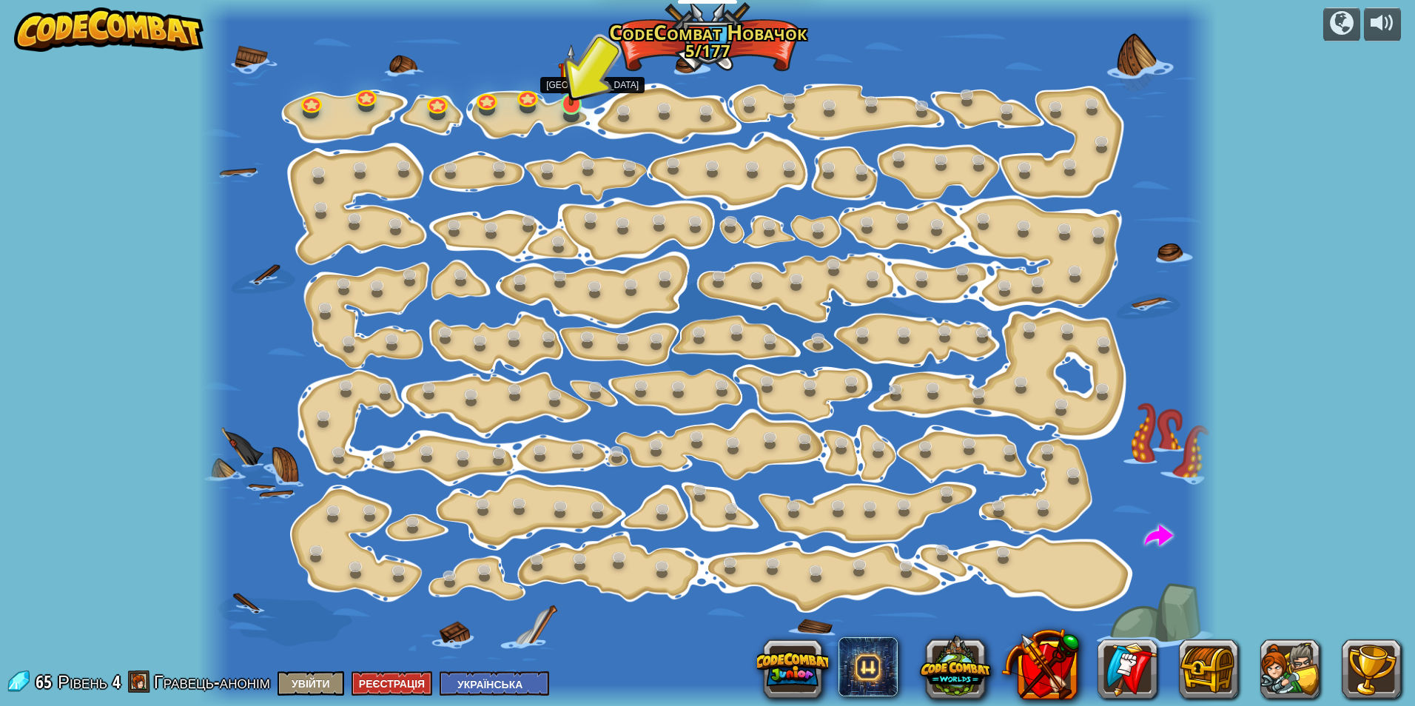
click at [574, 98] on img at bounding box center [571, 75] width 27 height 62
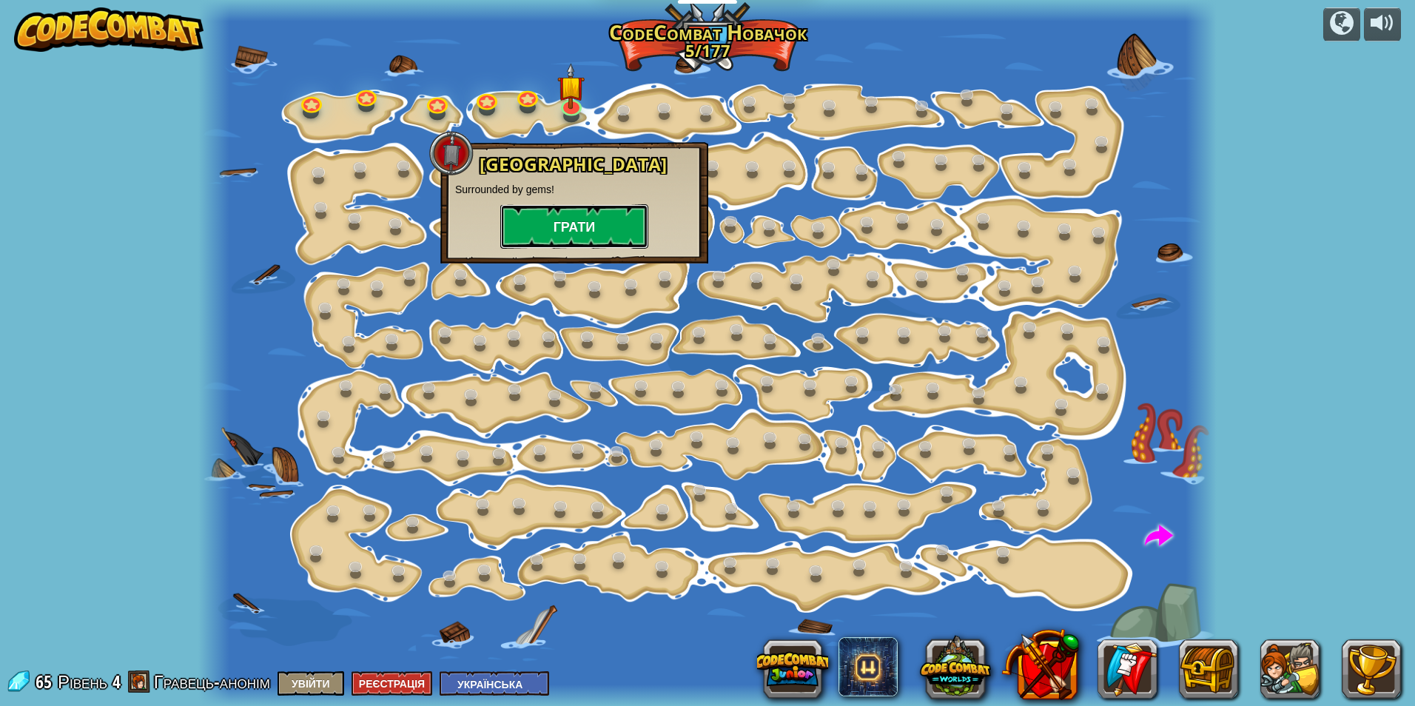
click at [533, 217] on button "Грати" at bounding box center [574, 226] width 148 height 44
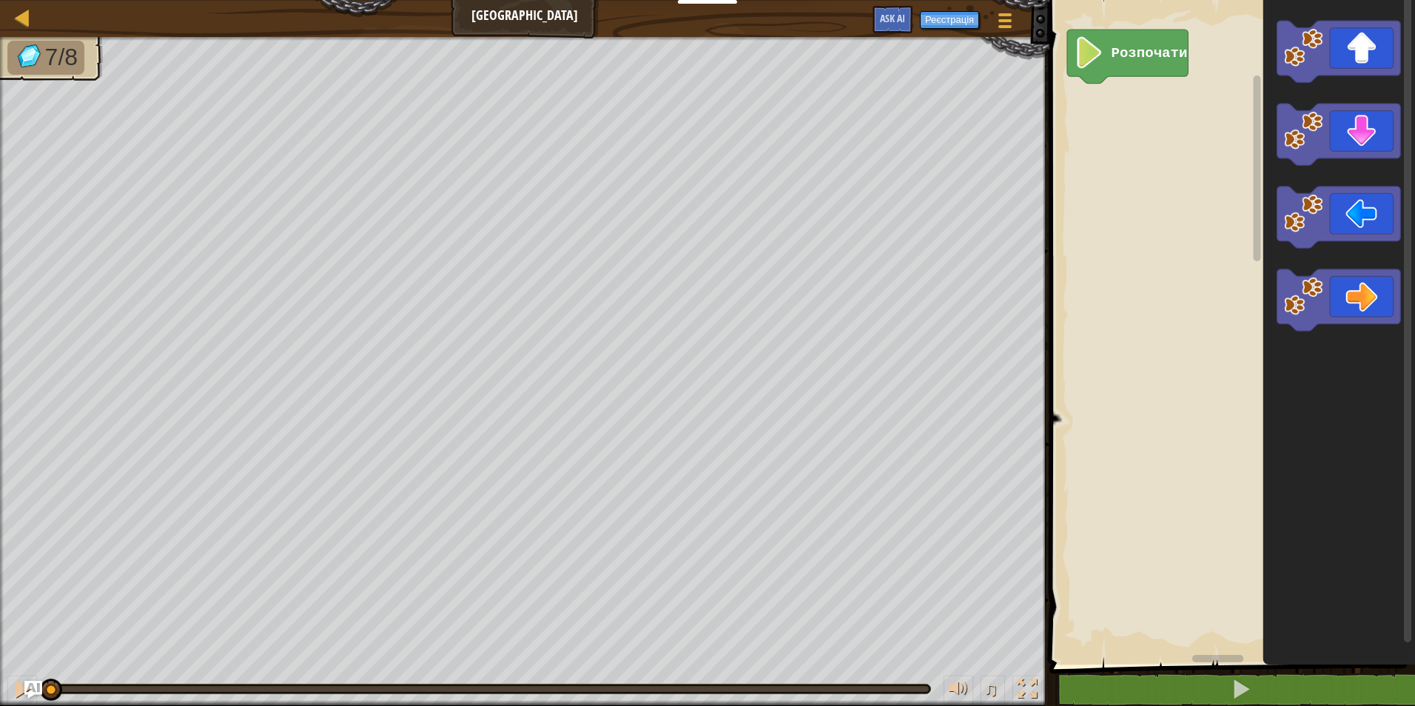
drag, startPoint x: 534, startPoint y: 685, endPoint x: 726, endPoint y: 668, distance: 192.5
click at [726, 668] on div "♫" at bounding box center [524, 685] width 1049 height 44
click at [789, 659] on div "7/8 ♫ Wolf Pup" at bounding box center [707, 371] width 1415 height 669
drag, startPoint x: 765, startPoint y: 676, endPoint x: 1101, endPoint y: 471, distance: 393.2
click at [1054, 483] on div "Карта Gem Square Ігрове меню Реєстрація Ask AI 1 הההההההההההההההההההההההההההההה…" at bounding box center [707, 353] width 1415 height 706
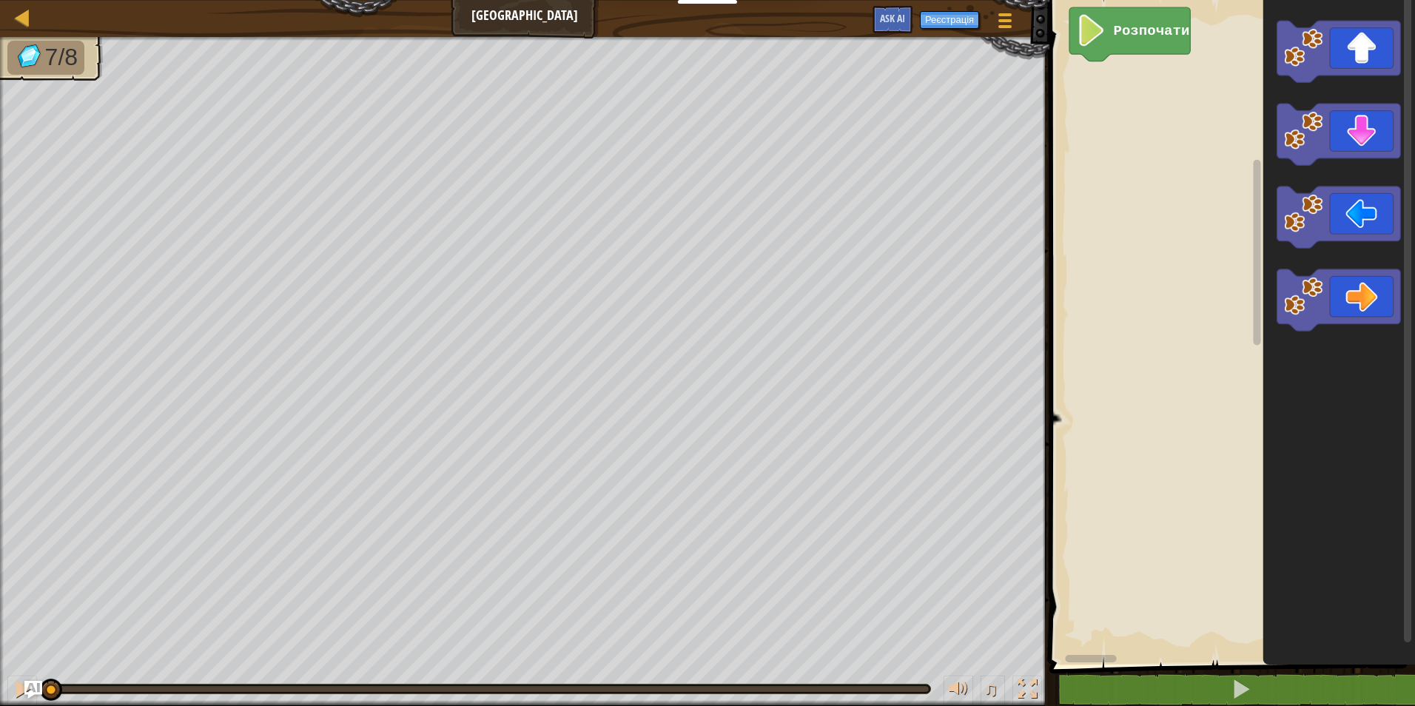
click at [1173, 373] on rect "Робоча область Blockly" at bounding box center [1230, 329] width 370 height 672
